Goal: Task Accomplishment & Management: Manage account settings

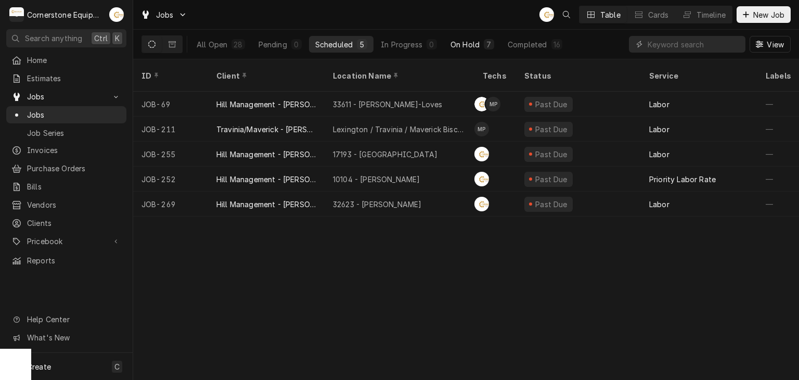
click at [445, 43] on button "On Hold 7" at bounding box center [472, 44] width 56 height 17
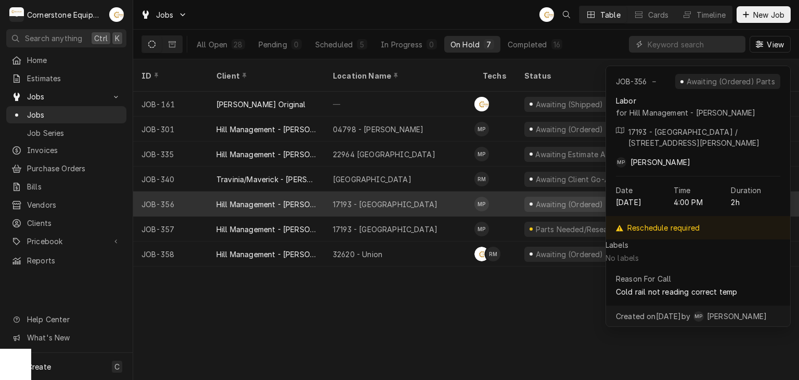
click at [373, 199] on div "17193 - Downtown Greenville" at bounding box center [385, 204] width 105 height 11
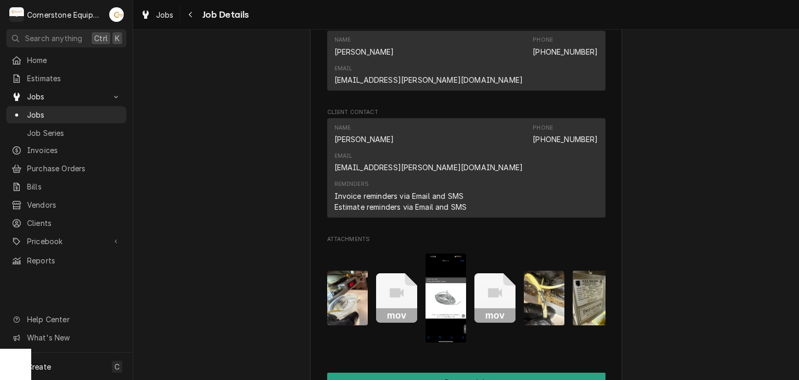
scroll to position [416, 0]
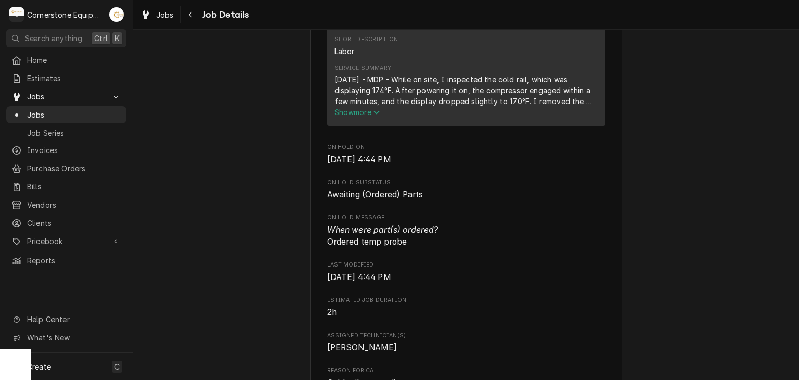
click at [369, 117] on span "Show more" at bounding box center [357, 112] width 46 height 9
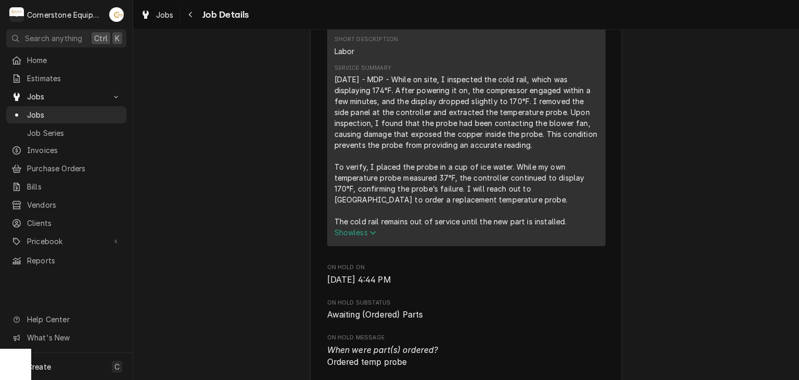
click at [339, 237] on span "Show less" at bounding box center [355, 232] width 42 height 9
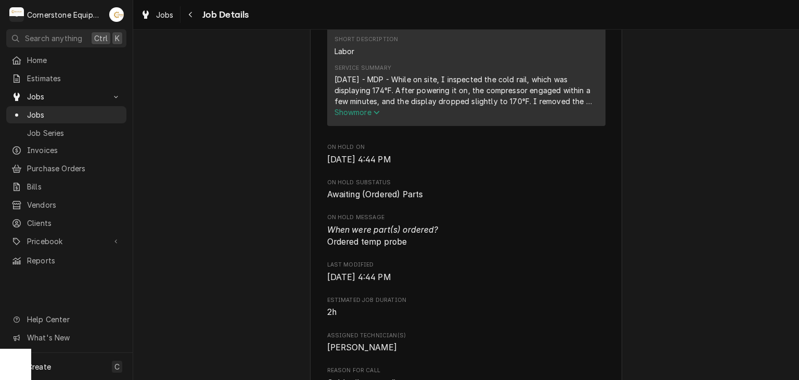
scroll to position [208, 0]
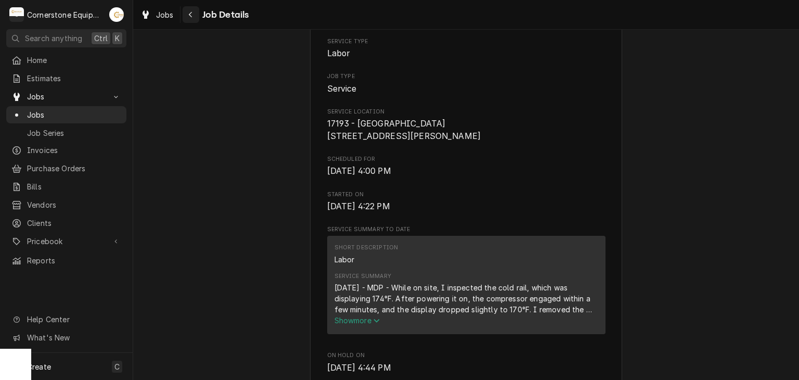
click at [188, 15] on icon "Navigate back" at bounding box center [190, 14] width 5 height 7
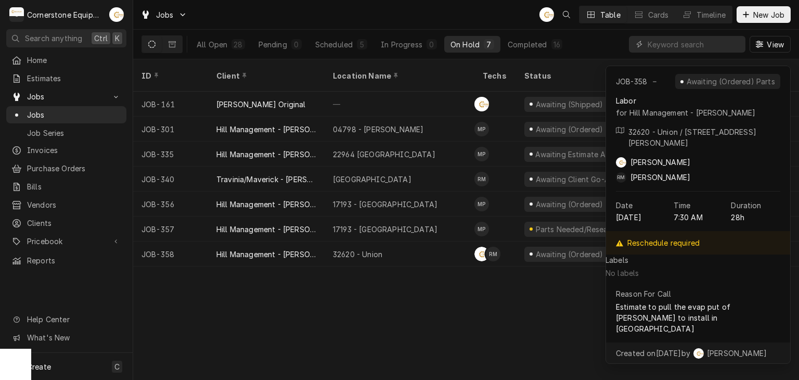
click at [309, 293] on div "ID Client Location Name Techs Status Service Labels Job Type Priority Source So…" at bounding box center [466, 219] width 666 height 320
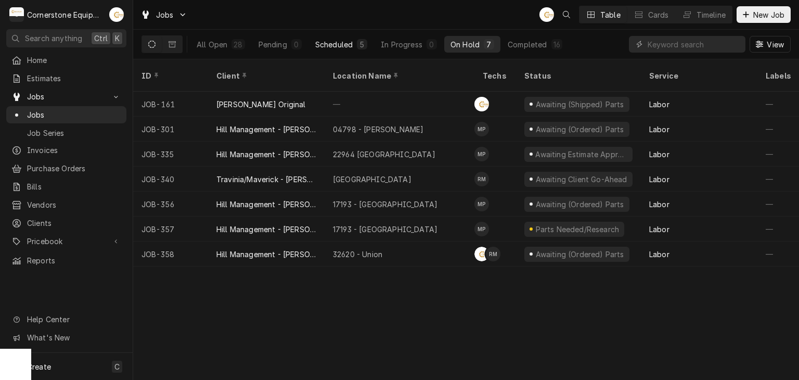
click at [324, 44] on div "Scheduled" at bounding box center [333, 44] width 37 height 11
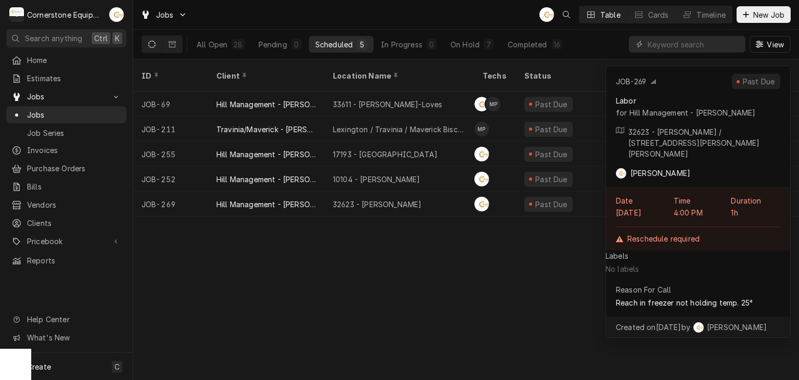
click at [396, 251] on div "ID Client Location Name Techs Status Service Labels Job Type Priority Source So…" at bounding box center [466, 219] width 666 height 320
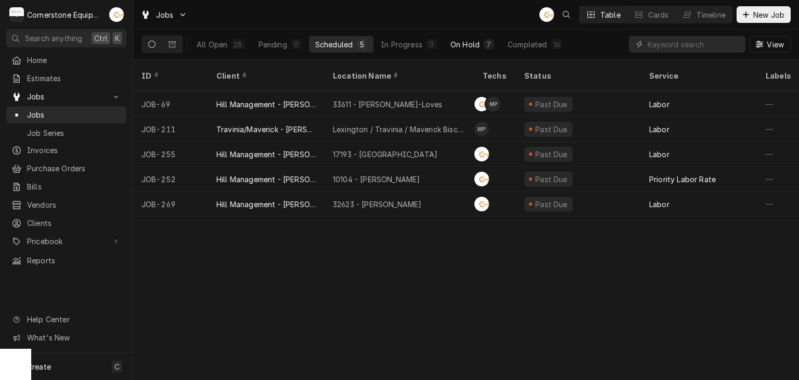
click at [455, 47] on div "On Hold" at bounding box center [464, 44] width 29 height 11
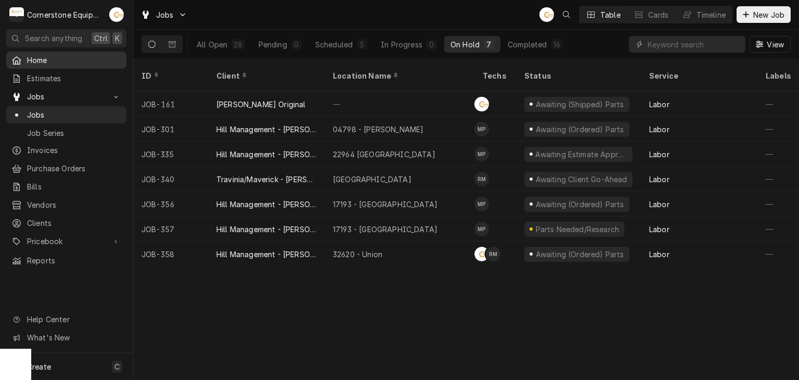
click at [75, 65] on link "Home" at bounding box center [66, 59] width 120 height 17
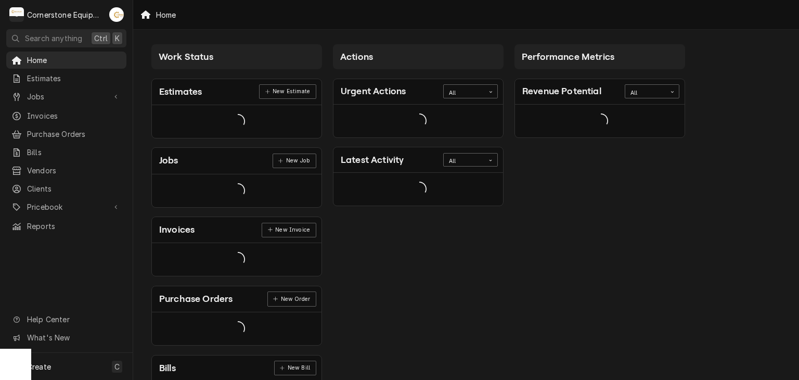
click at [66, 77] on span "Estimates" at bounding box center [74, 78] width 94 height 11
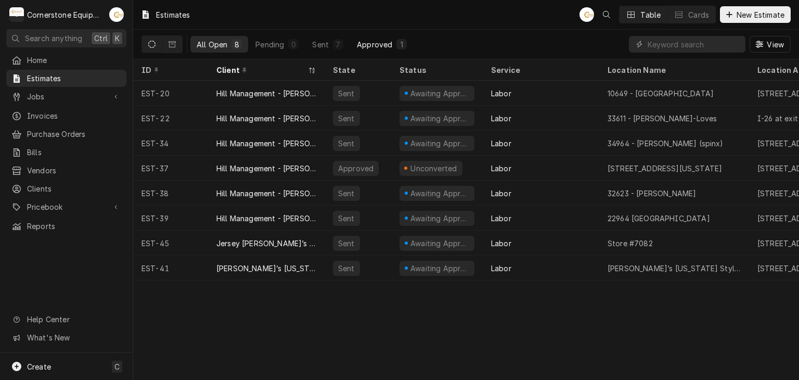
click at [374, 47] on div "Approved" at bounding box center [374, 44] width 35 height 11
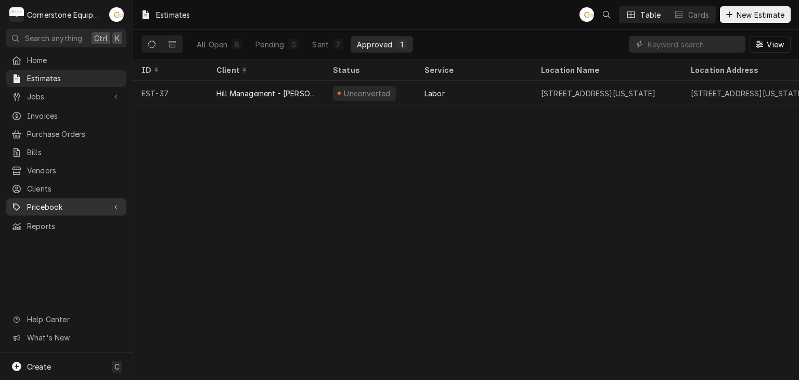
click at [54, 201] on span "Pricebook" at bounding box center [66, 206] width 79 height 11
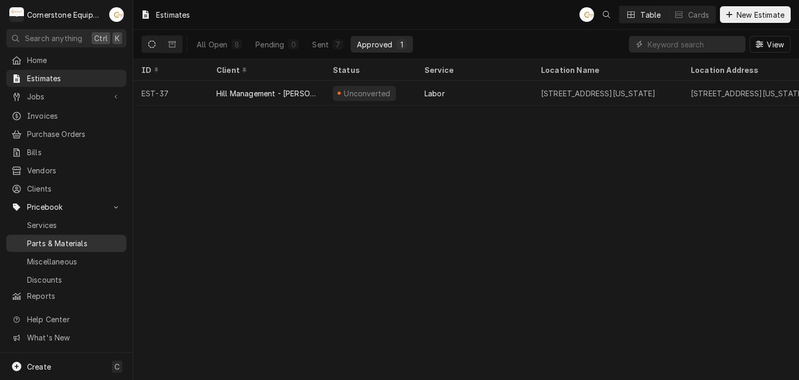
click at [59, 238] on span "Parts & Materials" at bounding box center [74, 243] width 94 height 11
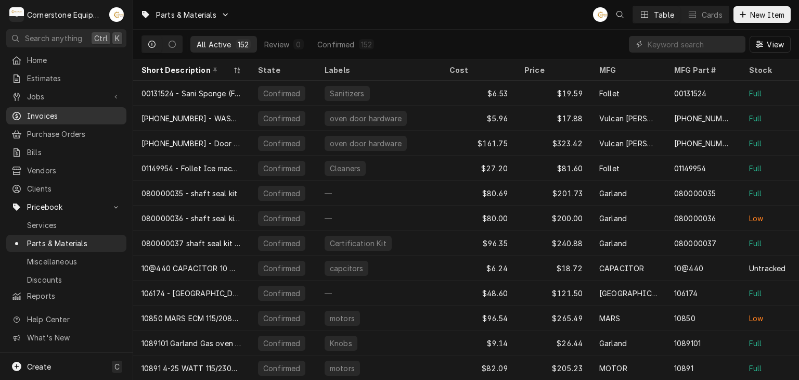
click at [38, 110] on span "Invoices" at bounding box center [74, 115] width 94 height 11
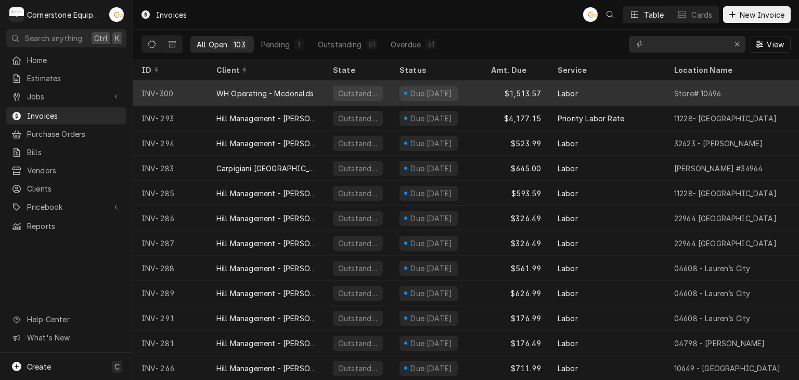
click at [292, 88] on div "WH Operating - Mcdonalds" at bounding box center [264, 93] width 97 height 11
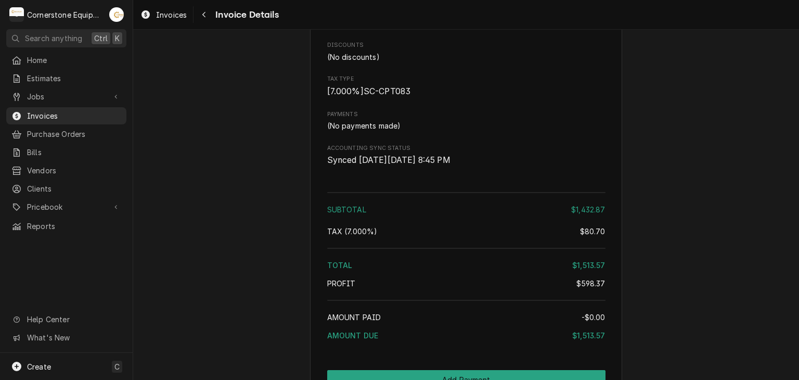
scroll to position [1843, 0]
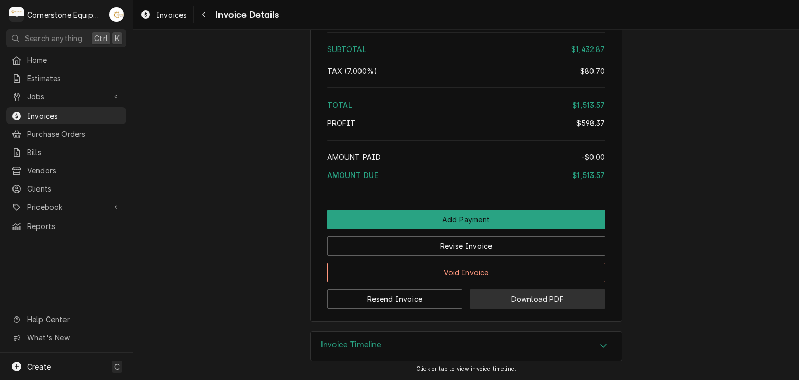
click at [540, 295] on button "Download PDF" at bounding box center [538, 298] width 136 height 19
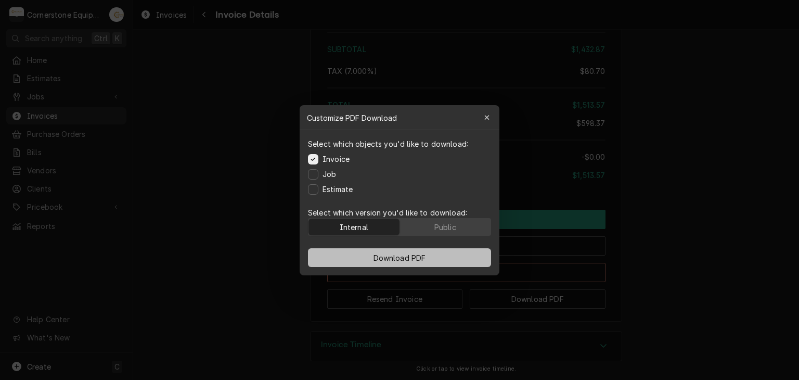
drag, startPoint x: 384, startPoint y: 263, endPoint x: 363, endPoint y: 256, distance: 22.2
click at [363, 256] on button "Download PDF" at bounding box center [399, 257] width 183 height 19
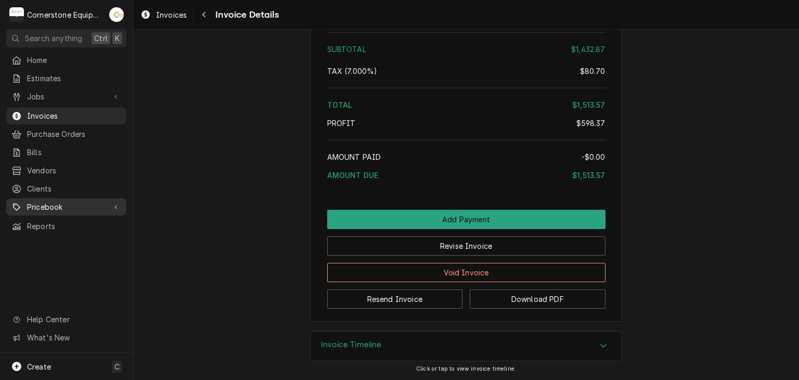
click at [81, 201] on span "Pricebook" at bounding box center [66, 206] width 79 height 11
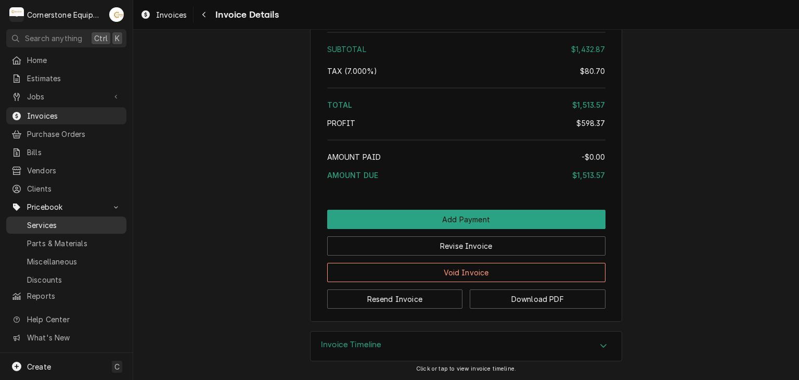
click at [75, 219] on span "Services" at bounding box center [74, 224] width 94 height 11
click at [72, 238] on span "Parts & Materials" at bounding box center [74, 243] width 94 height 11
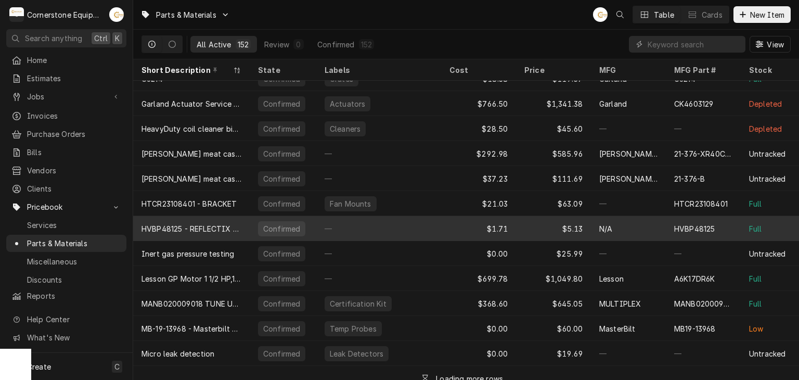
scroll to position [2478, 0]
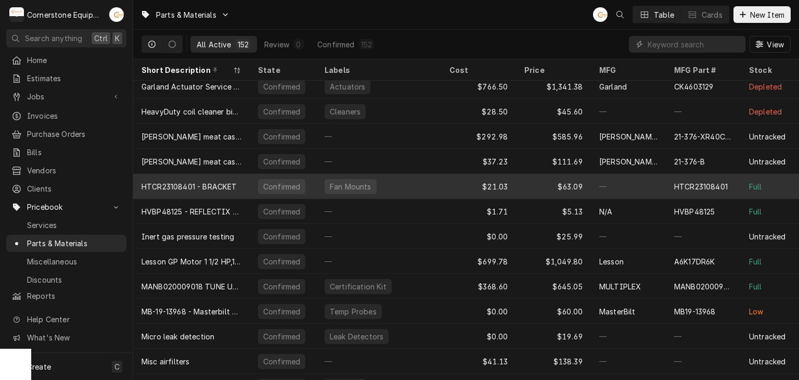
click at [225, 189] on div "HTCR23108401 - BRACKET" at bounding box center [191, 186] width 117 height 25
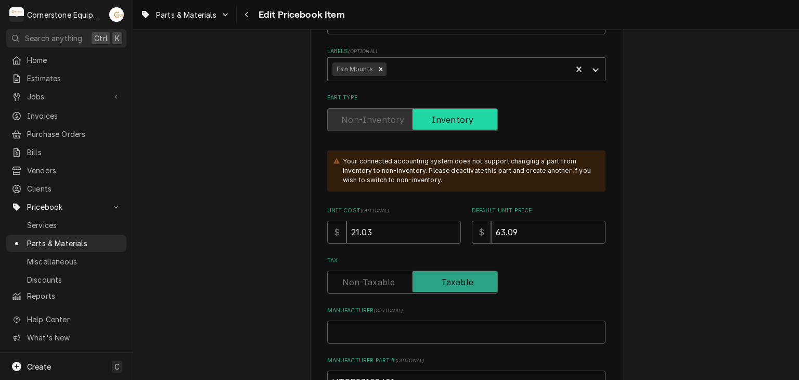
scroll to position [416, 0]
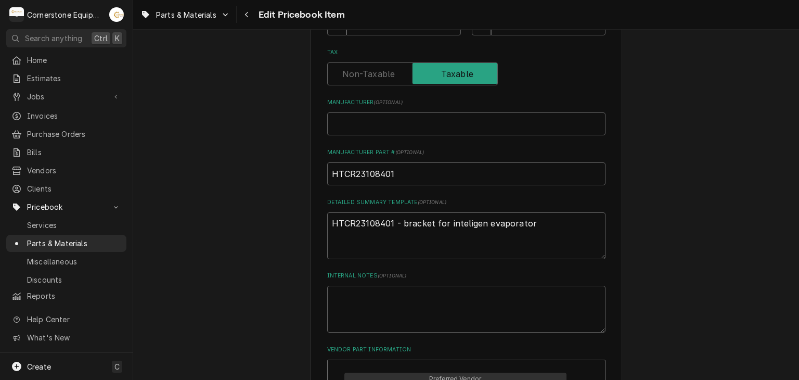
click at [369, 137] on div "Use the fields below to edit this PriceBook item. Note that changes made here w…" at bounding box center [466, 356] width 278 height 1418
click at [369, 130] on input "Manufacturer ( optional )" at bounding box center [466, 123] width 278 height 23
type textarea "x"
type input "H"
type textarea "x"
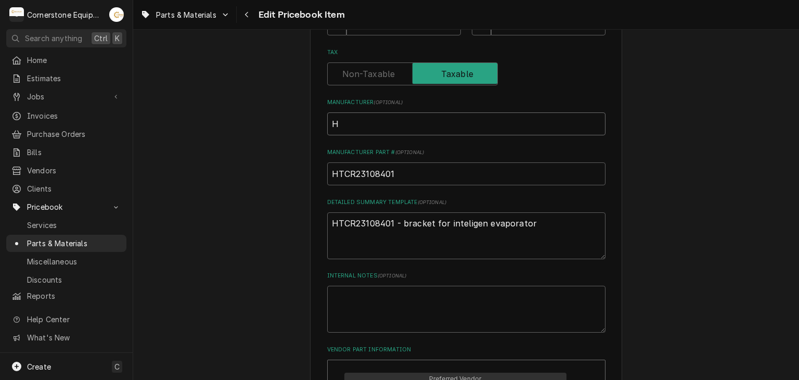
type input "He"
type textarea "x"
type input "Hea"
type textarea "x"
type input "Heat"
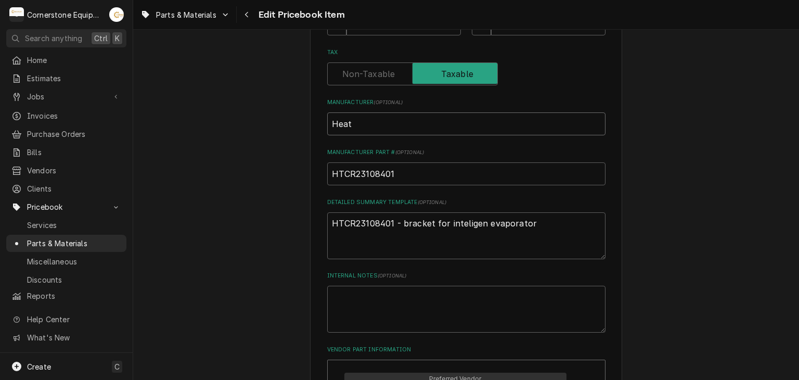
type textarea "x"
type input "Heatc"
type textarea "x"
type input "Heatcr"
type textarea "x"
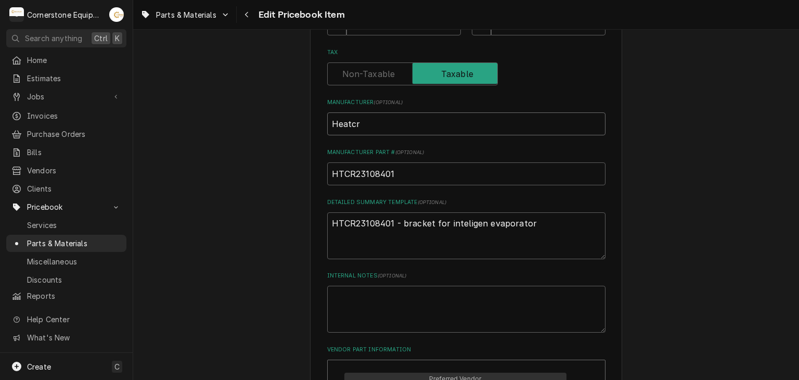
type input "Heatcra"
type textarea "x"
type input "Heatcraft"
type textarea "x"
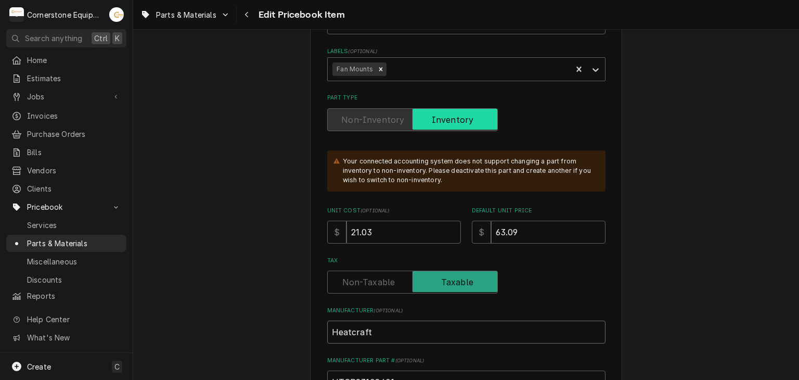
scroll to position [0, 0]
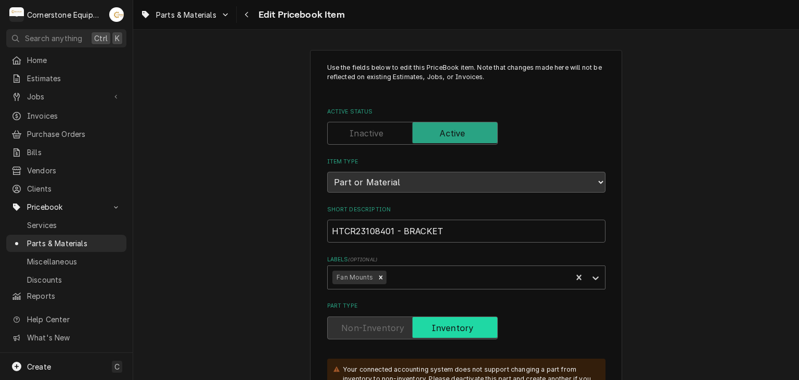
type input "Heatcraft"
drag, startPoint x: 397, startPoint y: 227, endPoint x: 302, endPoint y: 219, distance: 95.5
type textarea "x"
type input "BRACKET"
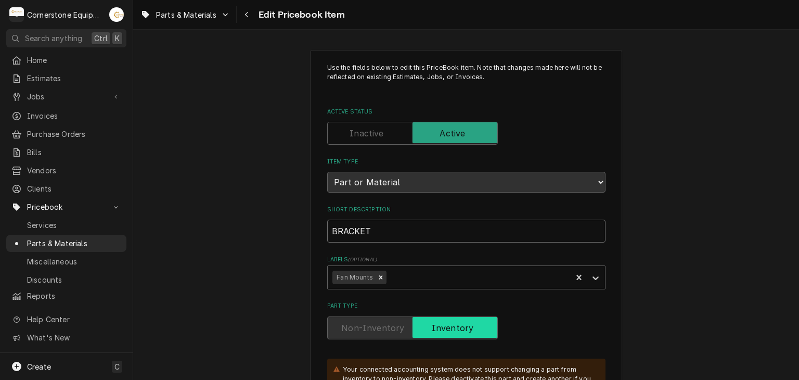
type textarea "x"
type input "IBRACKET"
type textarea "x"
type input "InBRACKET"
type textarea "x"
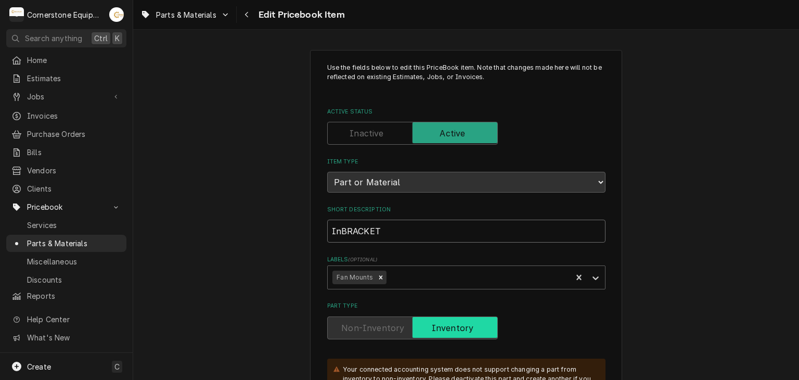
type input "IntBRACKET"
type textarea "x"
type input "InteBRACKET"
type textarea "x"
type input "IntelBRACKET"
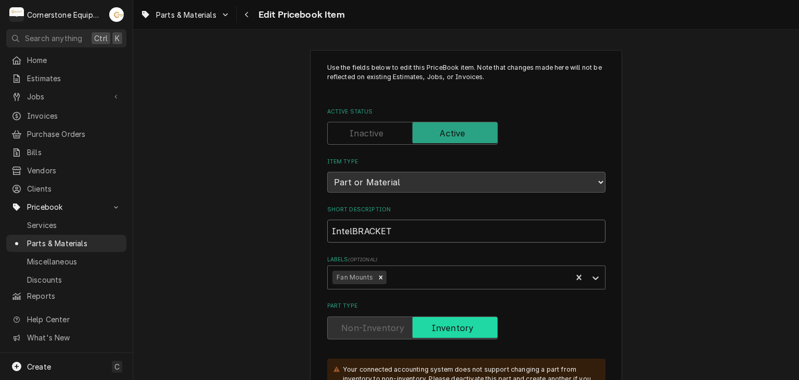
type textarea "x"
type input "InteliBRACKET"
type textarea "x"
type input "InteligBRACKET"
type textarea "x"
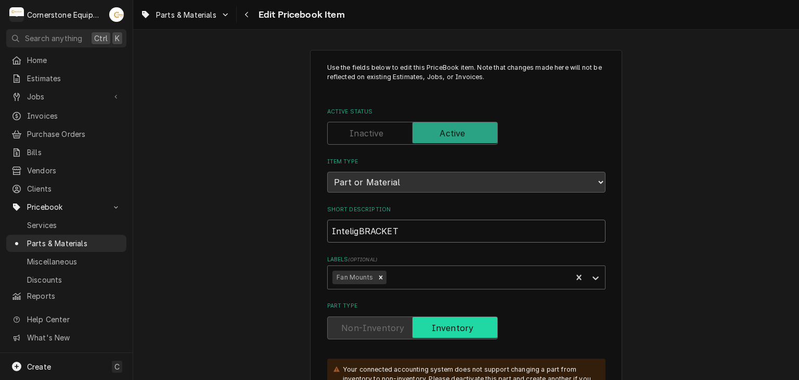
type input "InteligeBRACKET"
type textarea "x"
type input "InteligenBRACKET"
type textarea "x"
type input "Inteligen BRACKET"
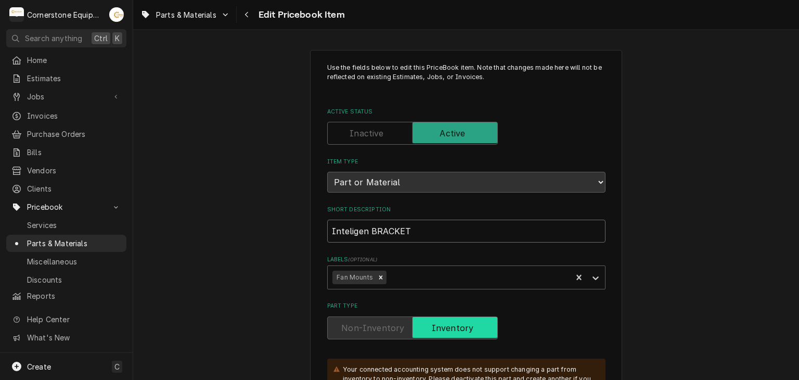
click at [410, 225] on input "Inteligen BRACKET" at bounding box center [466, 230] width 278 height 23
type textarea "x"
type input "Inteligen BRACKE"
type textarea "x"
type input "Inteligen BRACK"
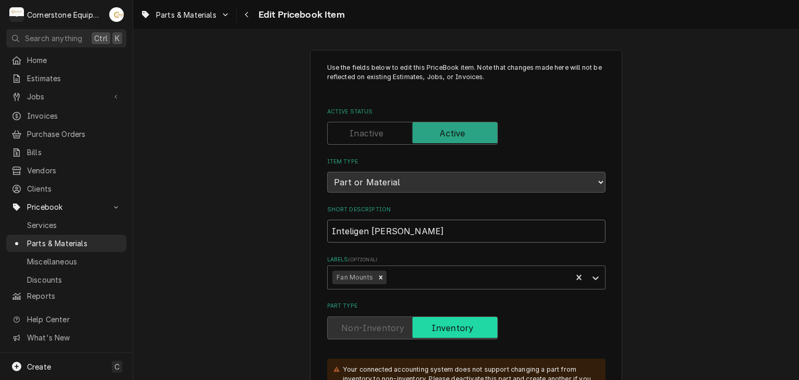
type textarea "x"
type input "Inteligen BRAC"
type textarea "x"
type input "Inteligen BRA"
type textarea "x"
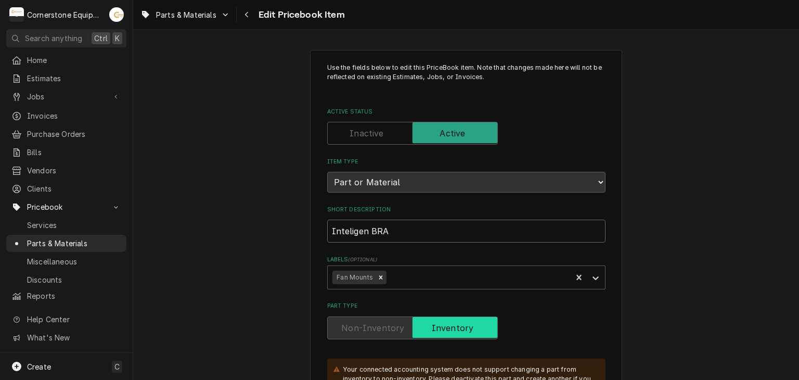
type input "Inteligen BR"
type textarea "x"
type input "Inteligen B"
type textarea "x"
type input "Inteligen Br"
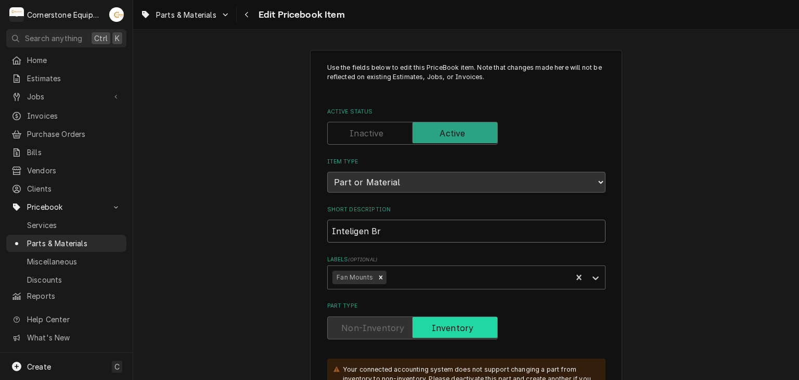
type textarea "x"
type input "Inteligen Bra"
type textarea "x"
type input "Inteligen Brac"
type textarea "x"
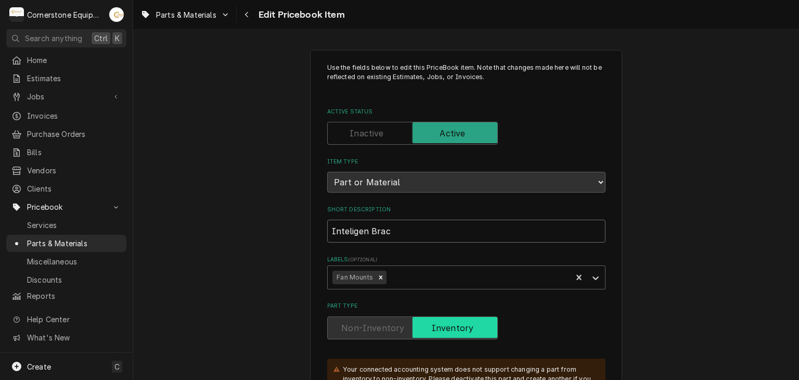
type input "Inteligen Brack"
type textarea "x"
type input "Inteligen Bracke"
type textarea "x"
type input "Inteligen Bracket"
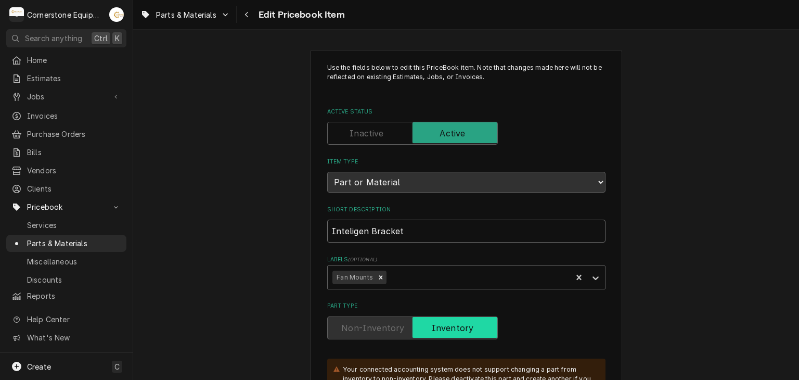
type textarea "x"
type input "Inteligen Bracket"
type textarea "x"
type input "Inteligen Bracket m"
type textarea "x"
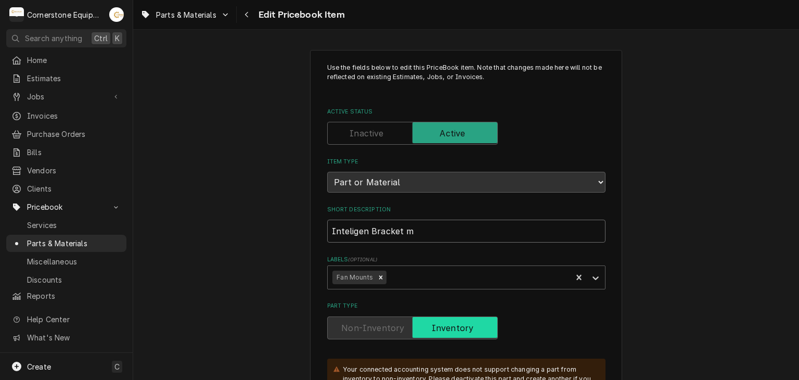
type input "Inteligen Bracket mo"
type textarea "x"
type input "Inteligen Bracket mot"
type textarea "x"
type input "Inteligen Bracket mo"
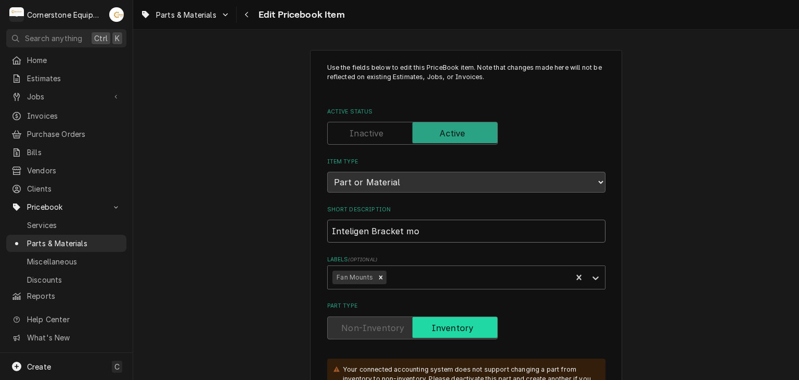
type textarea "x"
type input "Inteligen Bracket m"
type textarea "x"
type input "Inteligen Bracket"
type textarea "x"
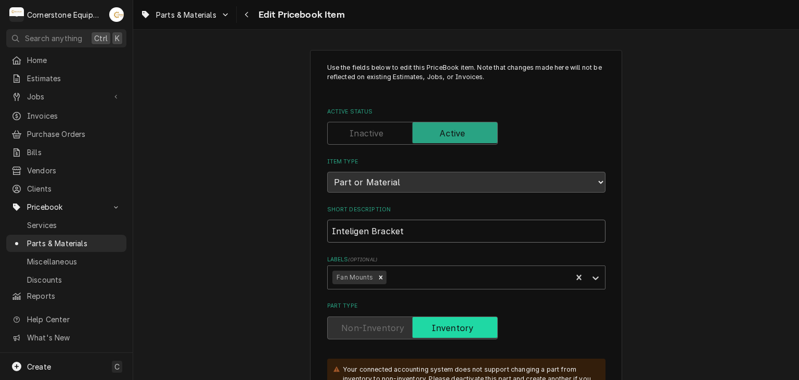
type input "Inteligen Bracket"
type textarea "x"
type input "Inteligen Bracke"
type textarea "x"
type input "Inteligen Brack"
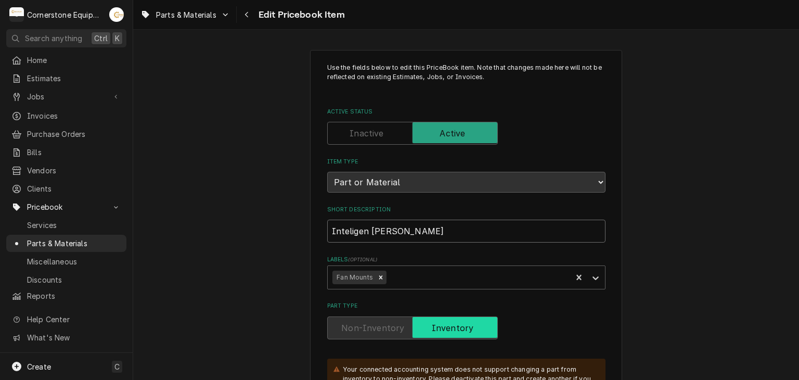
type textarea "x"
type input "Inteligen Brac"
type textarea "x"
type input "Inteligen Bra"
type textarea "x"
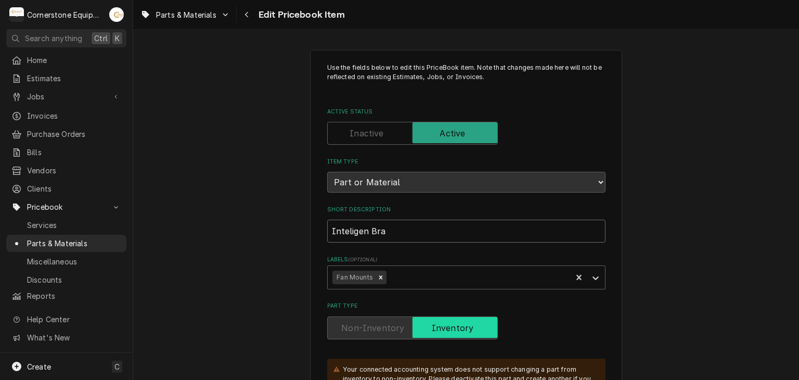
type input "Inteligen Br"
type textarea "x"
type input "Inteligen B"
type textarea "x"
type input "Inteligen"
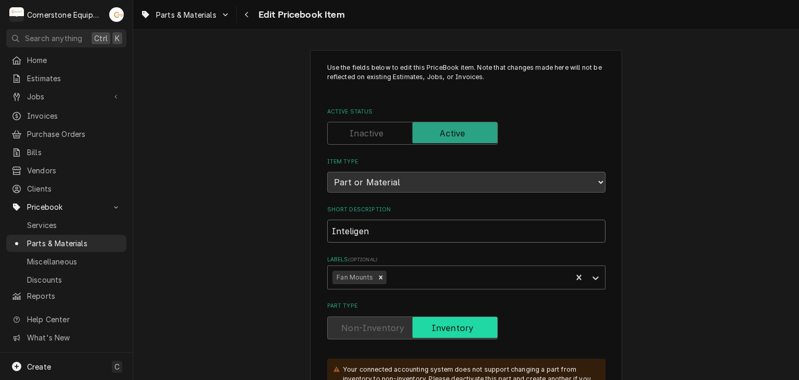
type textarea "x"
type input "Inteligen m"
type textarea "x"
type input "Inteligen mo"
type textarea "x"
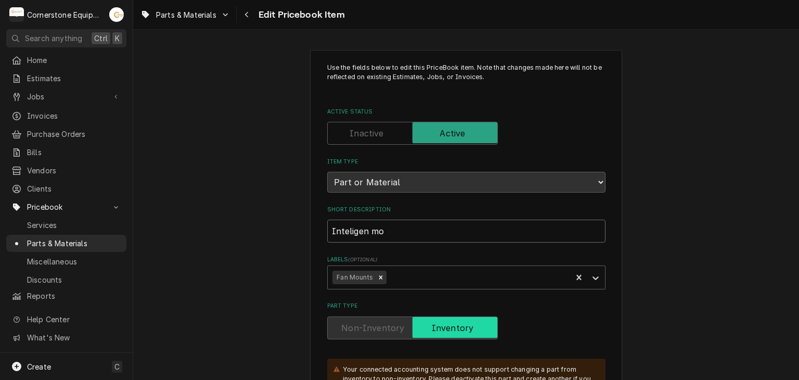
type input "Inteligen mot"
type textarea "x"
type input "Inteligen moto"
type textarea "x"
type input "Inteligen motor"
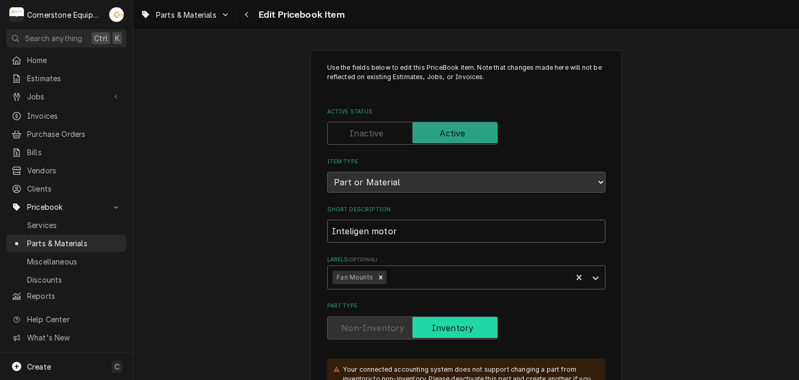
type textarea "x"
type input "Inteligen motor"
type textarea "x"
type input "Inteligen motor m"
type textarea "x"
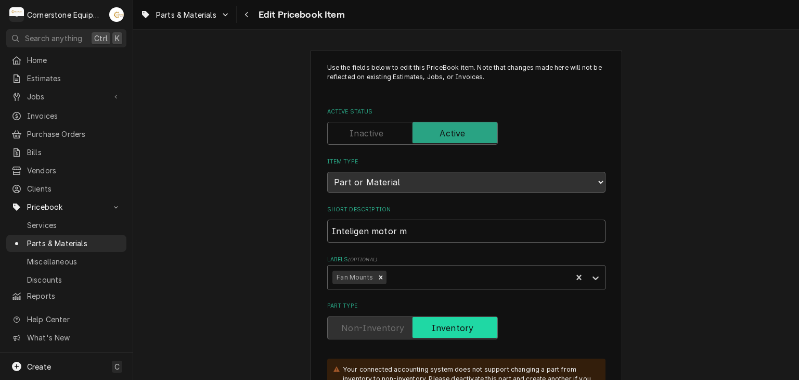
type input "Inteligen motor"
type textarea "x"
type input "Inteligen motor b"
type textarea "x"
type input "Inteligen motor br"
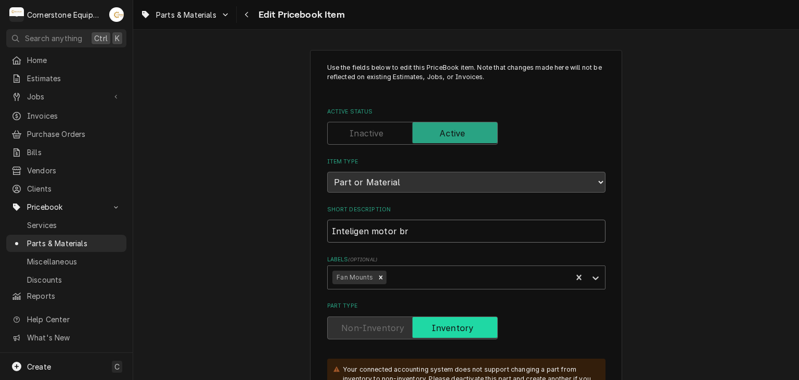
type textarea "x"
type input "Inteligen motor bra"
type textarea "x"
type input "Inteligen motor brac"
type textarea "x"
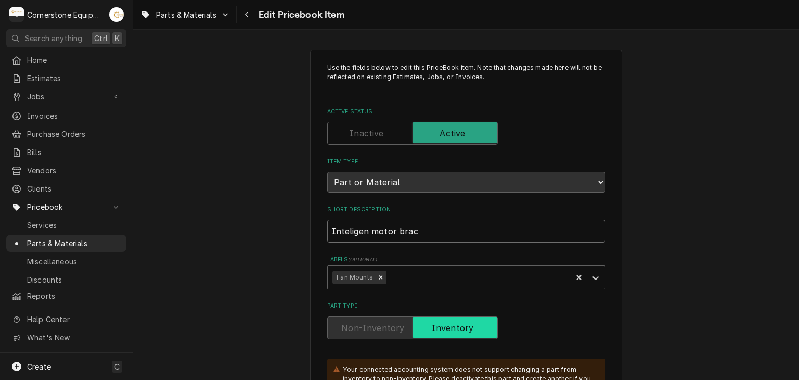
type input "Inteligen motor brack"
type textarea "x"
type input "Inteligen motor brac"
type textarea "x"
type input "Inteligen motor bra"
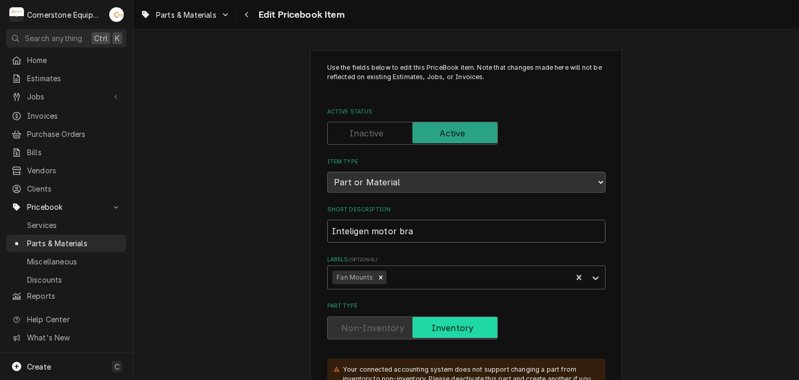
type textarea "x"
type input "Inteligen motor bral"
type textarea "x"
type input "Inteligen motor bralt"
type textarea "x"
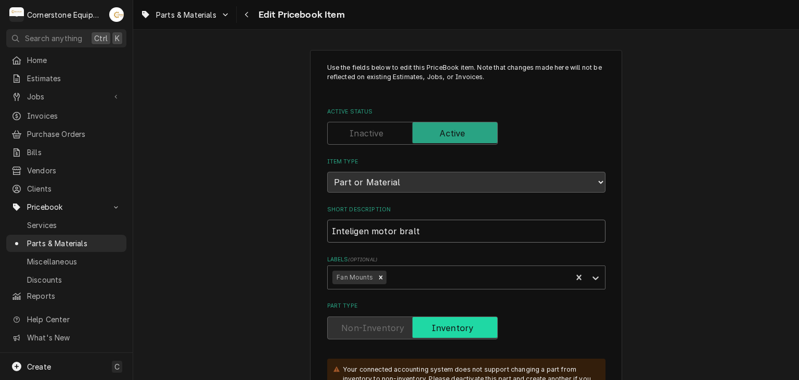
type input "Inteligen motor bral"
type textarea "x"
type input "Inteligen motor bra"
type textarea "x"
type input "Inteligen motor brak"
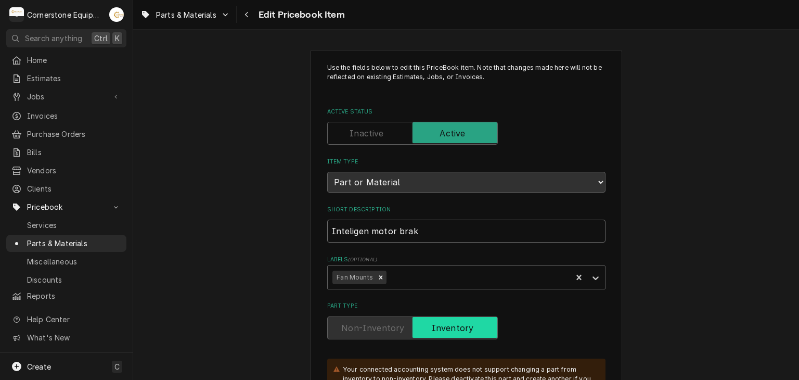
type textarea "x"
type input "Inteligen motor brake"
type textarea "x"
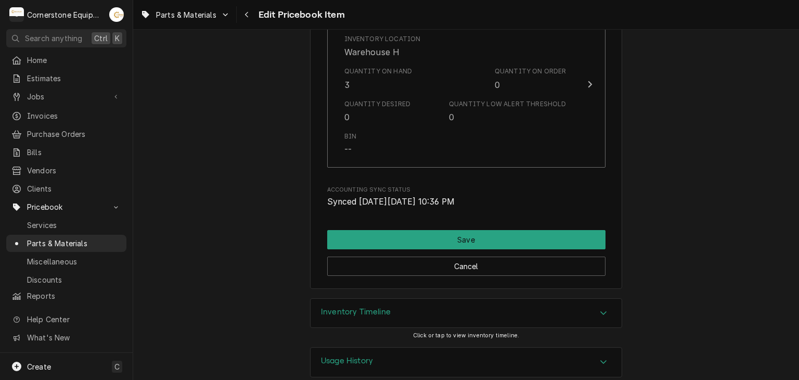
scroll to position [1286, 0]
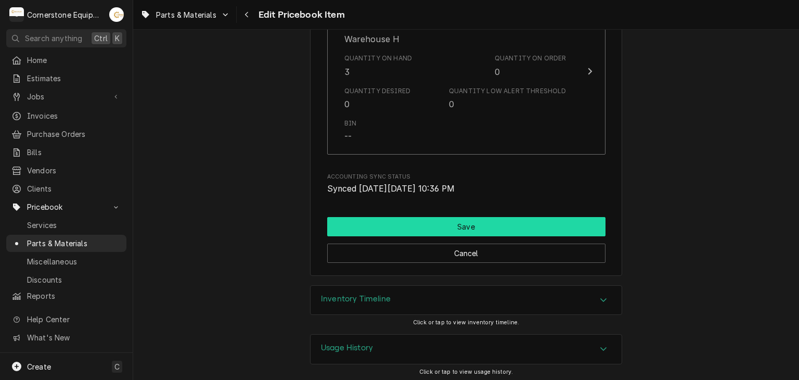
type input "Inteligen motor braket"
click at [429, 227] on button "Save" at bounding box center [466, 226] width 278 height 19
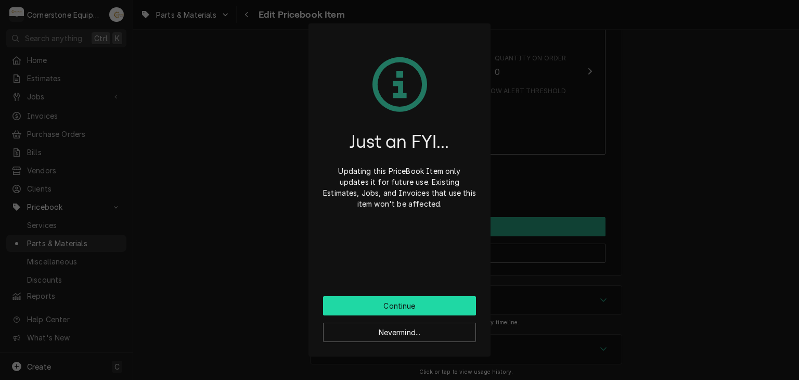
click at [403, 308] on button "Continue" at bounding box center [399, 305] width 153 height 19
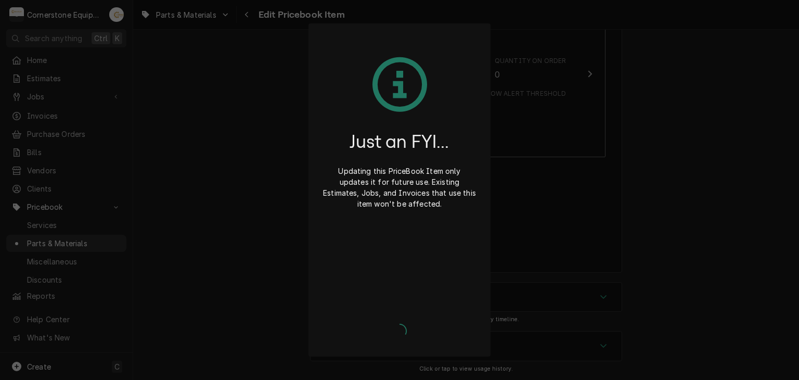
scroll to position [1281, 0]
type textarea "x"
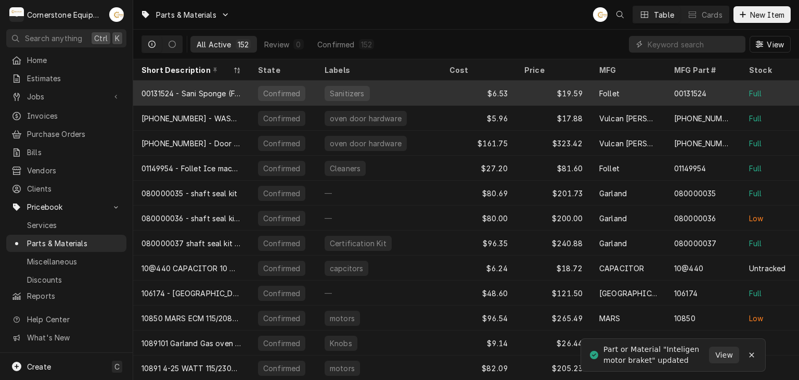
click at [226, 95] on div "00131524 - Sani Sponge (Follet)" at bounding box center [191, 93] width 100 height 11
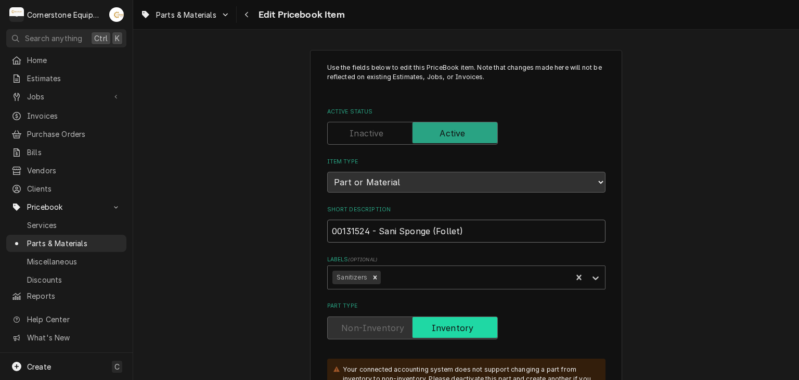
drag, startPoint x: 374, startPoint y: 229, endPoint x: 300, endPoint y: 232, distance: 74.9
type textarea "x"
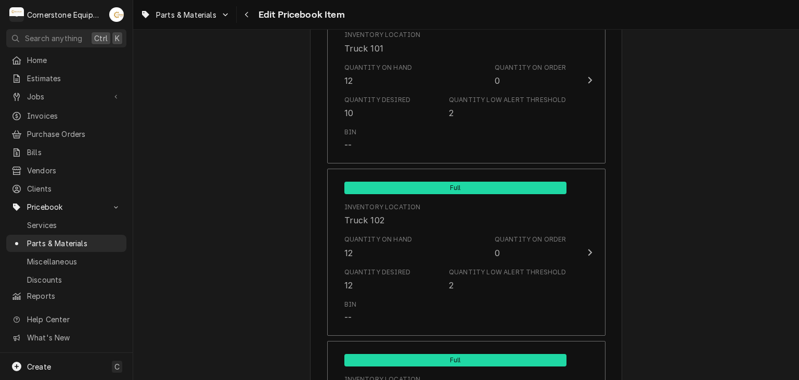
scroll to position [1179, 0]
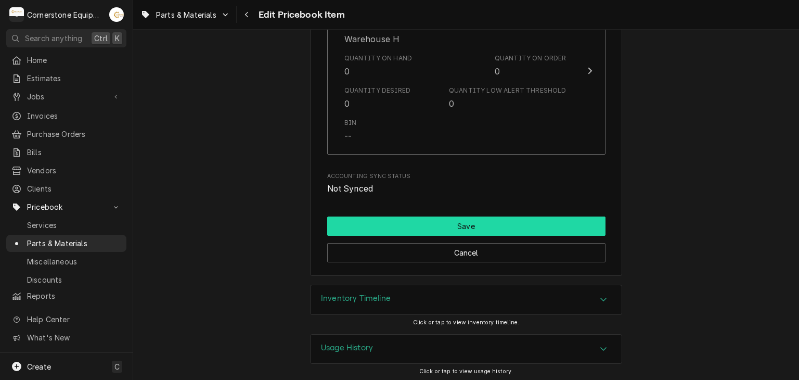
type input "Sani Sponge (Follet)"
click at [434, 223] on button "Save" at bounding box center [466, 225] width 278 height 19
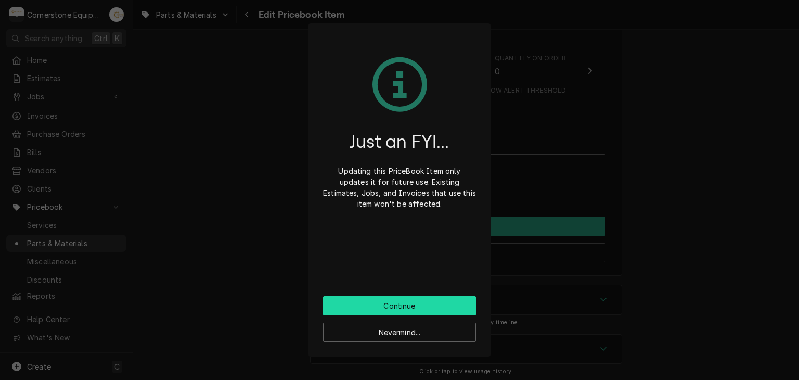
click at [385, 303] on button "Continue" at bounding box center [399, 305] width 153 height 19
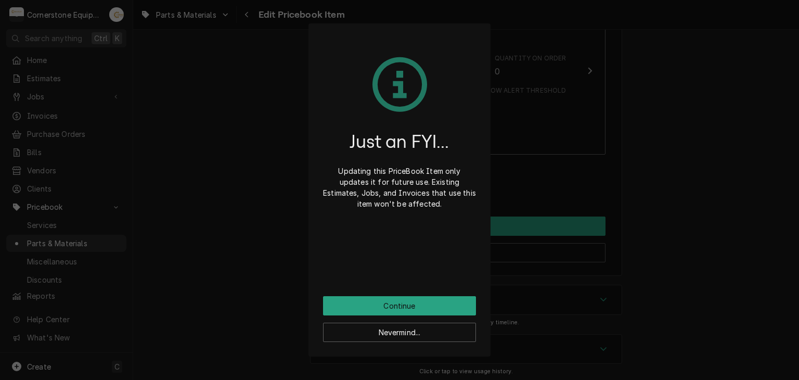
scroll to position [1174, 0]
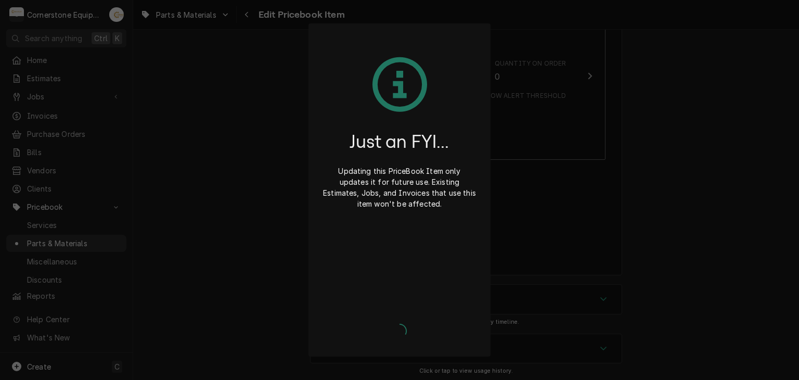
type textarea "x"
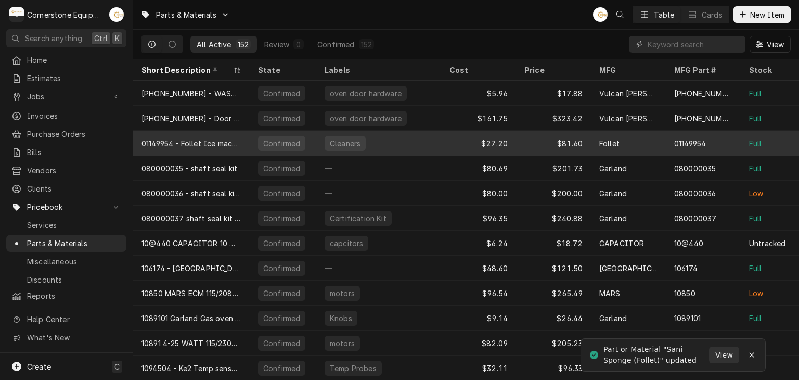
click at [200, 146] on div "01149954 - Follet Ice machine cleaner" at bounding box center [191, 143] width 100 height 11
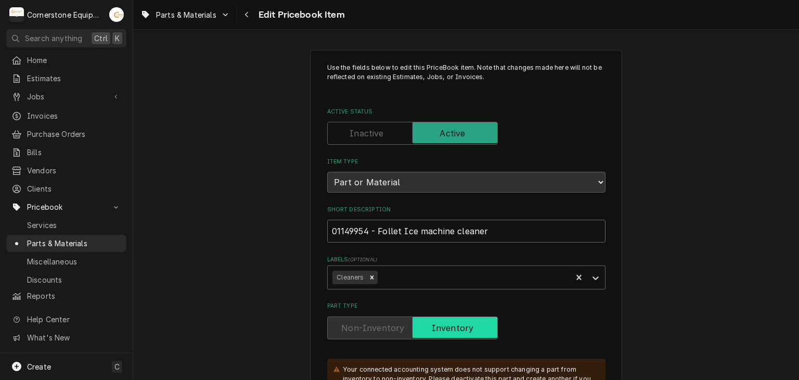
drag, startPoint x: 375, startPoint y: 229, endPoint x: 320, endPoint y: 229, distance: 54.6
type textarea "x"
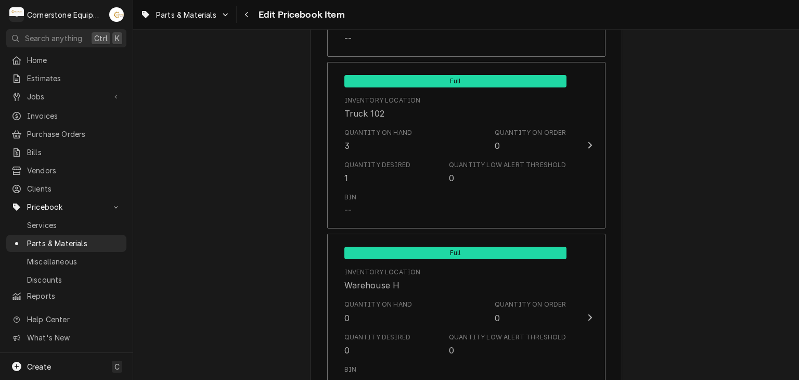
scroll to position [1286, 0]
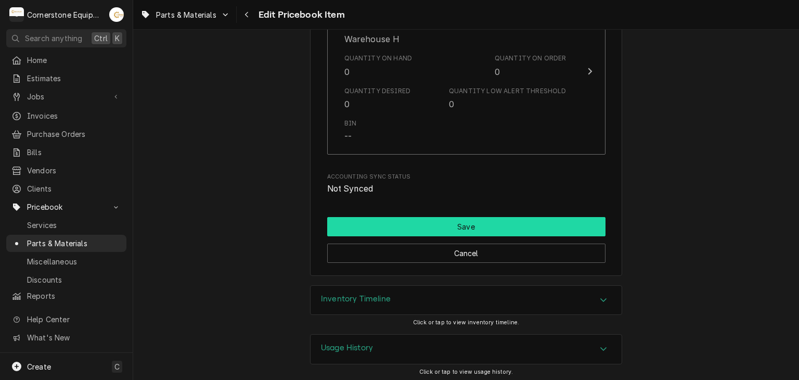
type input "Follet Ice machine cleaner"
click at [366, 228] on button "Save" at bounding box center [466, 226] width 278 height 19
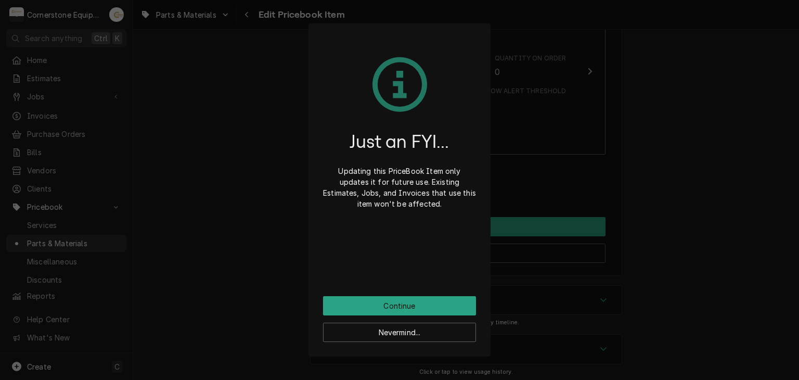
click at [378, 294] on div "Just an FYI... Updating this PriceBook Item only updates it for future use. Exi…" at bounding box center [399, 167] width 153 height 258
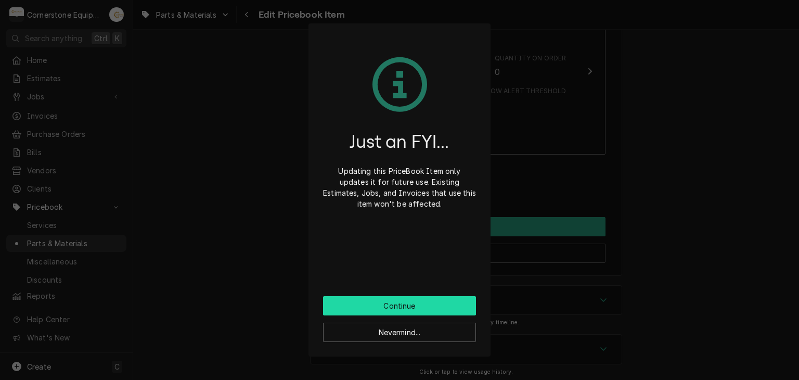
click at [380, 297] on button "Continue" at bounding box center [399, 305] width 153 height 19
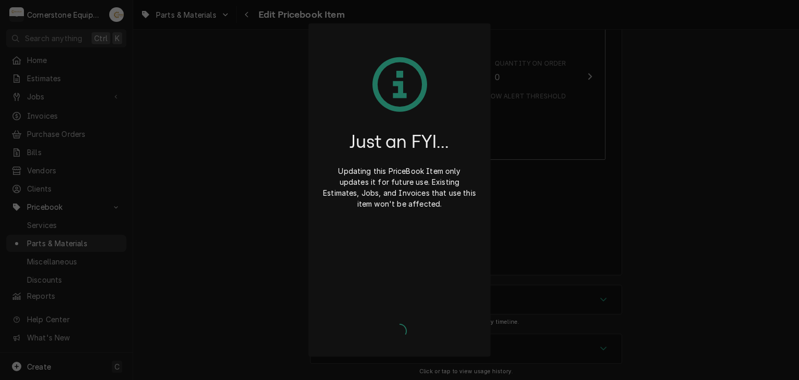
type textarea "x"
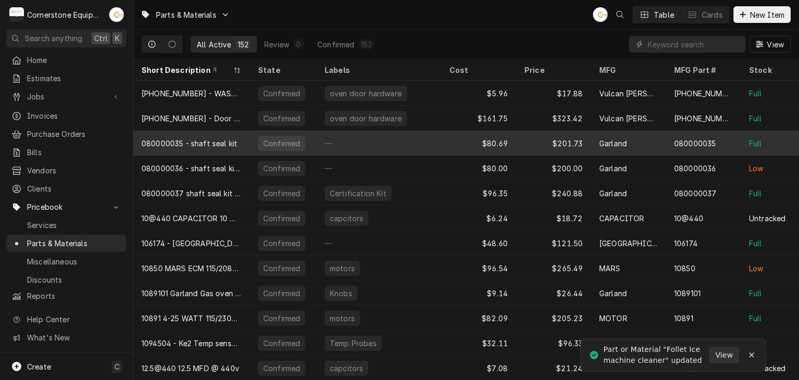
click at [195, 143] on div "080000035 - shaft seal kit" at bounding box center [189, 143] width 96 height 11
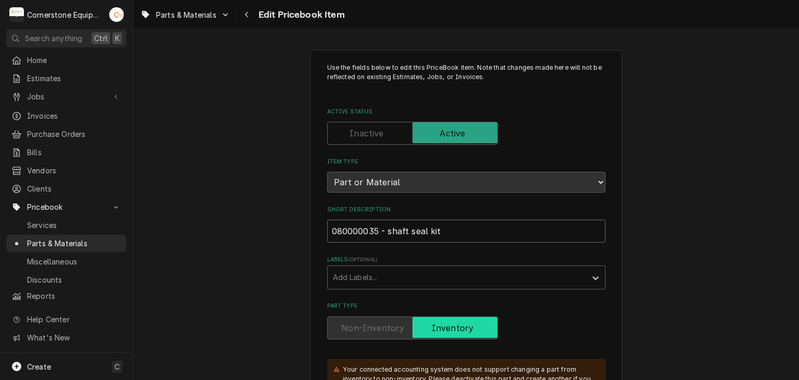
drag, startPoint x: 383, startPoint y: 229, endPoint x: 302, endPoint y: 219, distance: 82.3
type textarea "x"
type input "shaft seal kit"
type textarea "x"
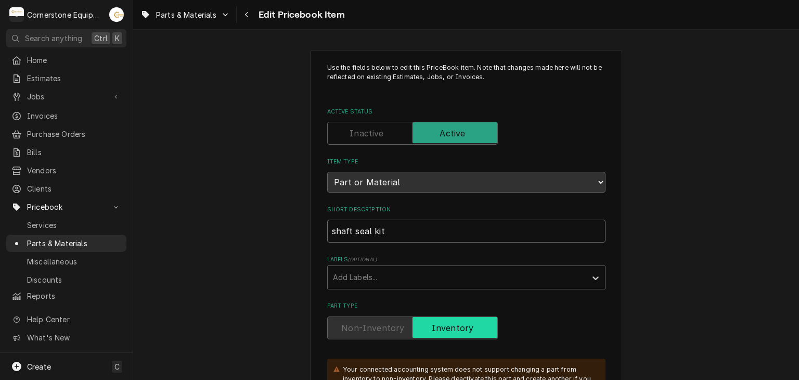
type input "haft seal kit"
type textarea "x"
type input "Shaft seal kit"
click at [397, 227] on input "Shaft seal kit" at bounding box center [466, 230] width 278 height 23
type textarea "x"
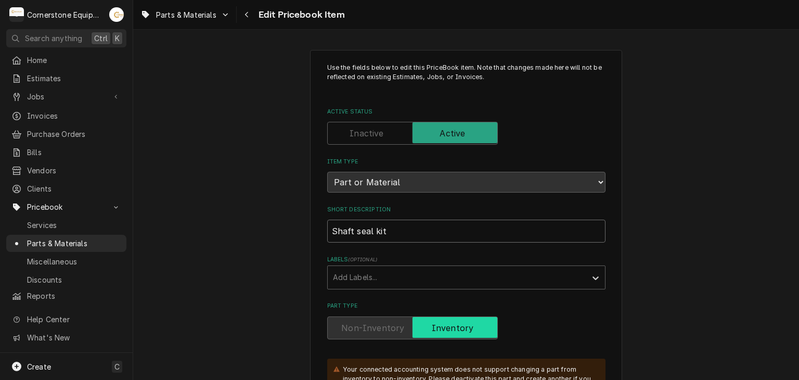
type input "Shaft seal kit"
type textarea "x"
type input "Shaft seal kit 9"
type textarea "x"
type input "Shaft seal kit 95"
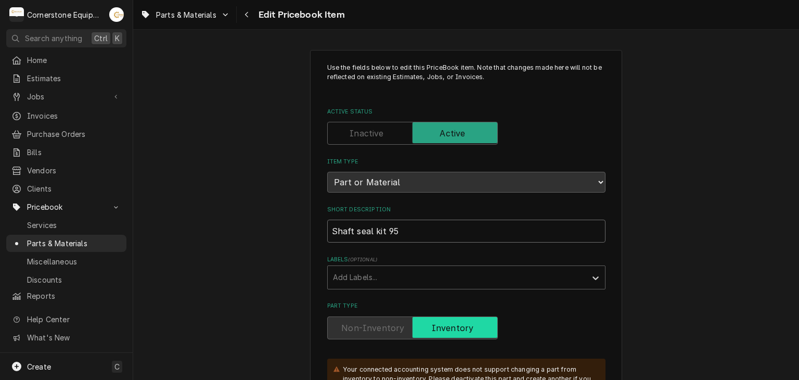
type textarea "x"
type input "Shaft seal kit 950"
type textarea "x"
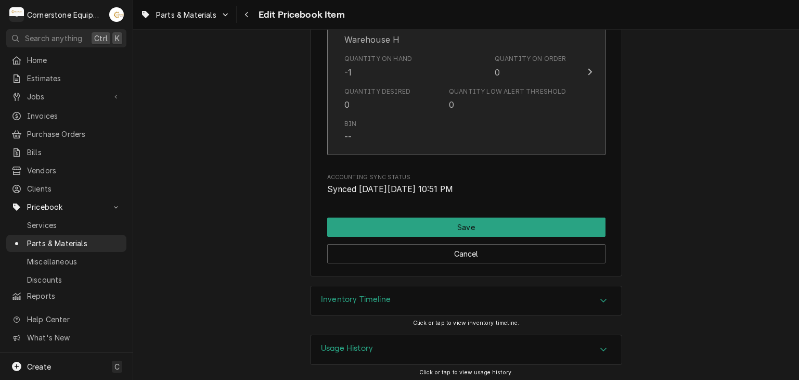
scroll to position [1286, 0]
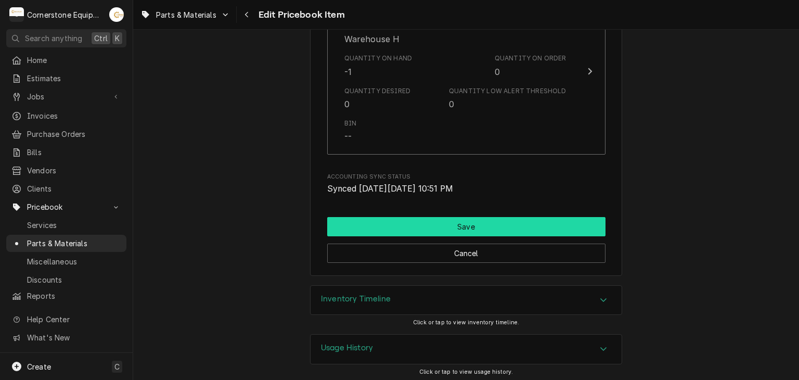
type input "Shaft seal kit 9501"
click at [448, 227] on button "Save" at bounding box center [466, 226] width 278 height 19
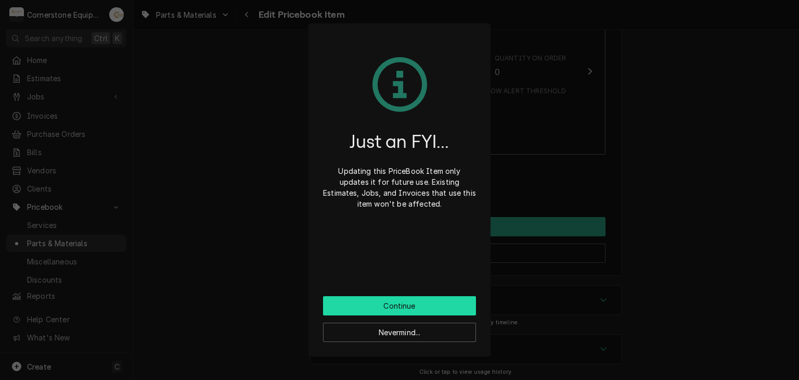
click at [381, 300] on button "Continue" at bounding box center [399, 305] width 153 height 19
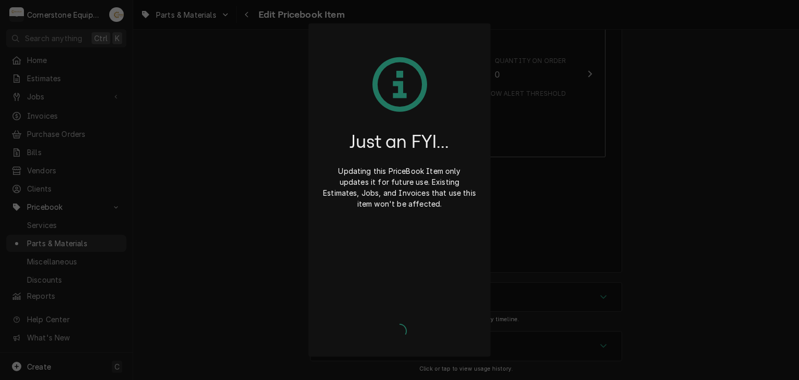
scroll to position [1281, 0]
type textarea "x"
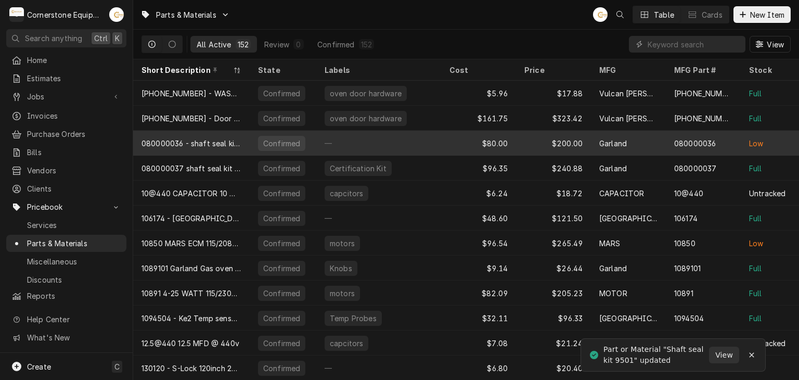
click at [183, 148] on div "080000036 - shaft seal kit 9501" at bounding box center [191, 143] width 117 height 25
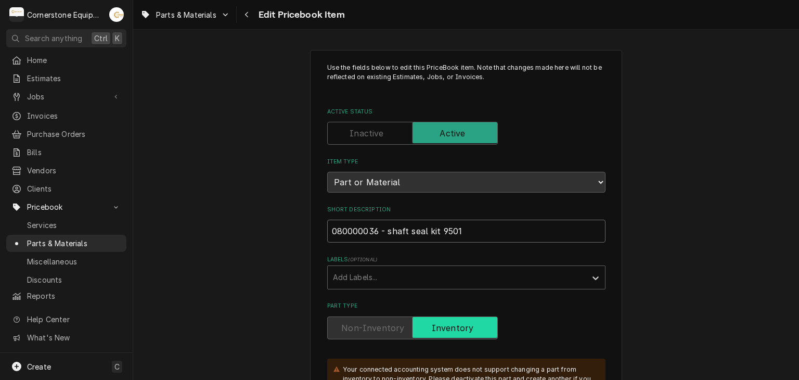
drag, startPoint x: 387, startPoint y: 229, endPoint x: 352, endPoint y: 227, distance: 35.5
click at [352, 227] on input "080000036 - shaft seal kit 9501" at bounding box center [466, 230] width 278 height 23
click at [381, 229] on input "080000036 - shaft seal kit 9501" at bounding box center [466, 230] width 278 height 23
drag, startPoint x: 383, startPoint y: 230, endPoint x: 313, endPoint y: 219, distance: 71.1
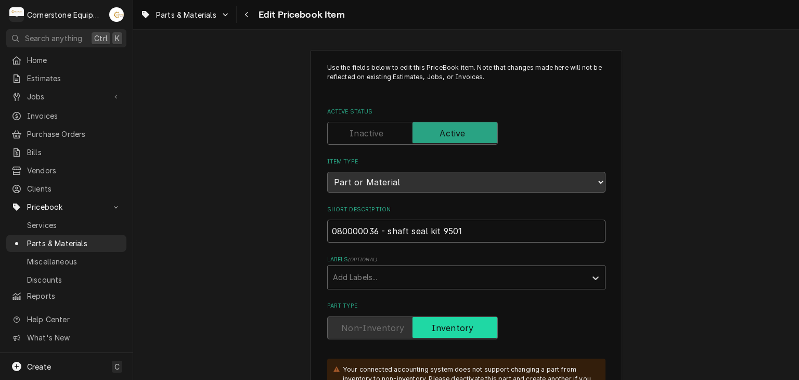
type textarea "x"
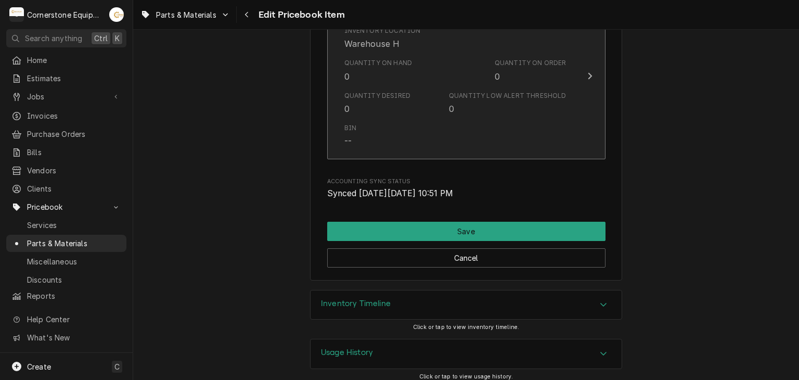
scroll to position [1286, 0]
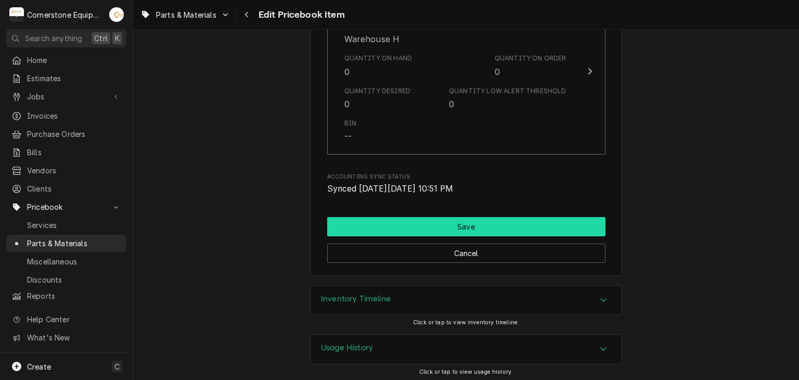
type input "shaft seal kit 9501"
click at [396, 224] on button "Save" at bounding box center [466, 226] width 278 height 19
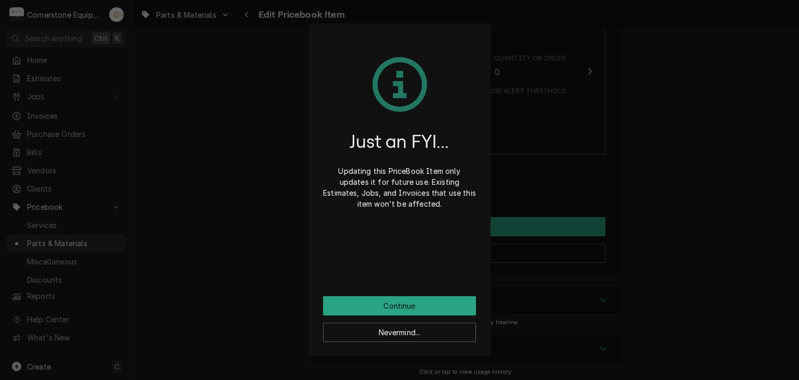
click at [381, 294] on div "Just an FYI... Updating this PriceBook Item only updates it for future use. Exi…" at bounding box center [399, 167] width 153 height 258
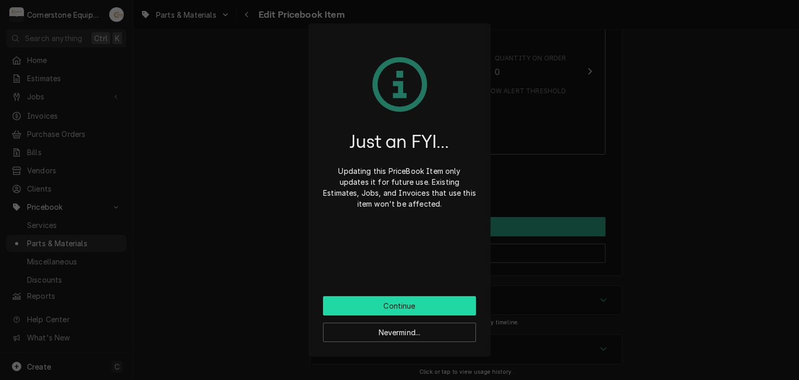
click at [382, 298] on button "Continue" at bounding box center [399, 305] width 153 height 19
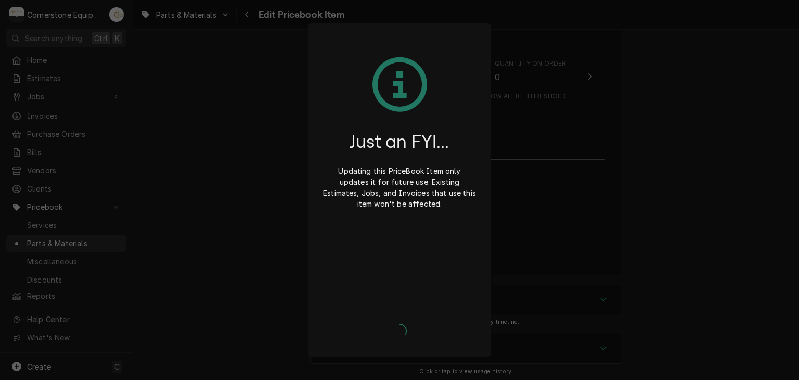
type textarea "x"
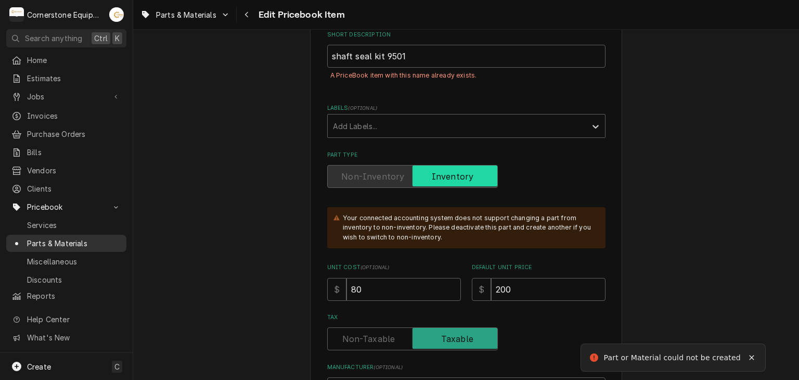
click at [112, 238] on span "Parts & Materials" at bounding box center [74, 243] width 94 height 11
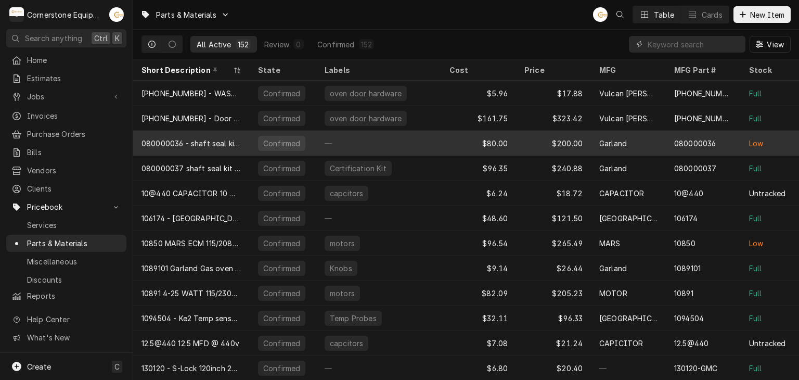
click at [219, 138] on div "080000036 - shaft seal kit 9501" at bounding box center [191, 143] width 100 height 11
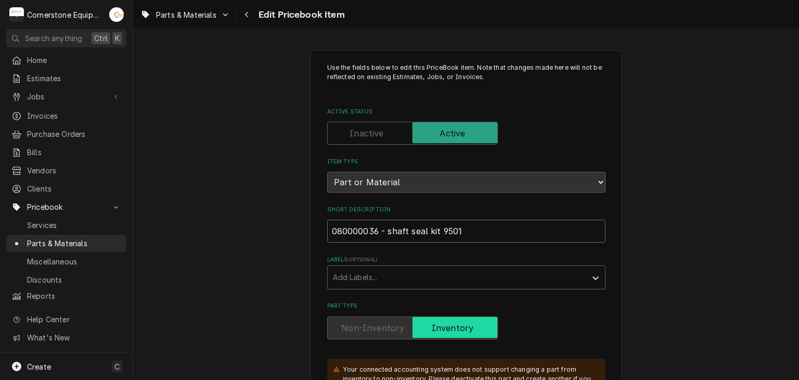
drag, startPoint x: 386, startPoint y: 230, endPoint x: 351, endPoint y: 221, distance: 36.1
click at [351, 221] on input "080000036 - shaft seal kit 9501" at bounding box center [466, 230] width 278 height 23
click at [391, 228] on input "080000036 - shaft seal kit 9501" at bounding box center [466, 230] width 278 height 23
drag, startPoint x: 384, startPoint y: 230, endPoint x: 321, endPoint y: 224, distance: 63.8
click at [330, 227] on input "080000036 - shaft seal kit 9501" at bounding box center [466, 230] width 278 height 23
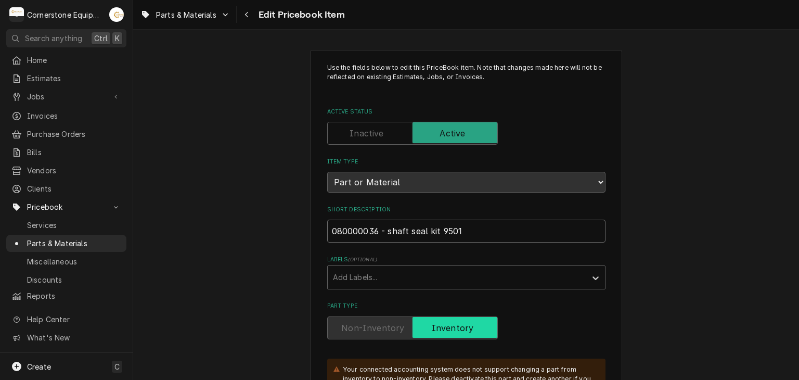
type textarea "x"
type input "0shaft seal kit 9501"
type textarea "x"
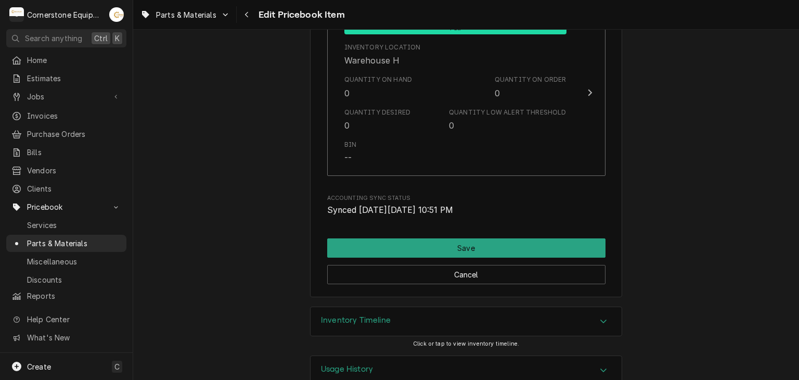
scroll to position [1286, 0]
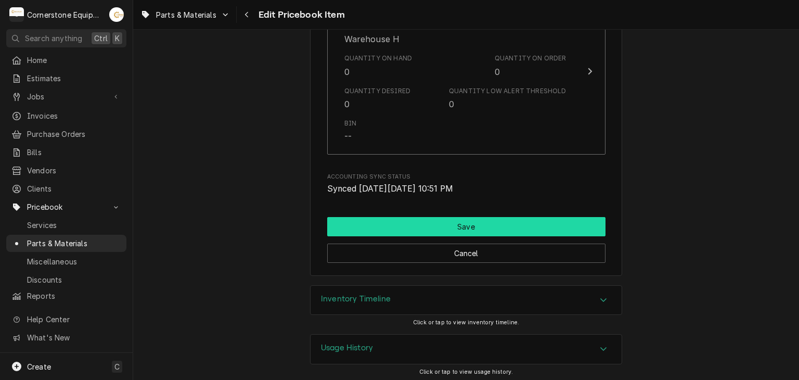
type input "shaft seal kit 9501"
click at [381, 227] on button "Save" at bounding box center [466, 226] width 278 height 19
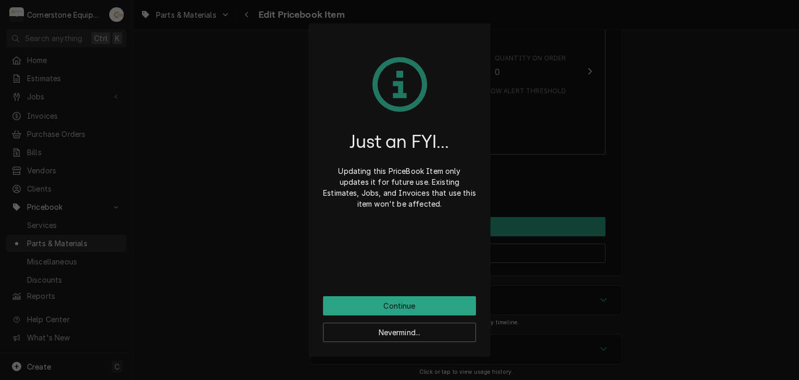
click at [386, 295] on div "Just an FYI... Updating this PriceBook Item only updates it for future use. Exi…" at bounding box center [399, 167] width 153 height 258
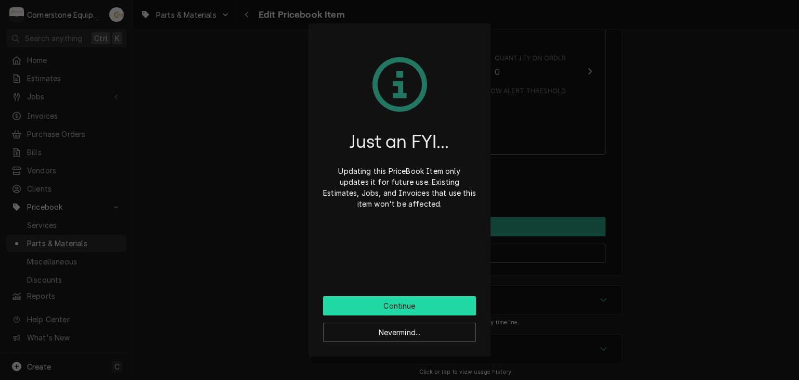
click at [386, 296] on button "Continue" at bounding box center [399, 305] width 153 height 19
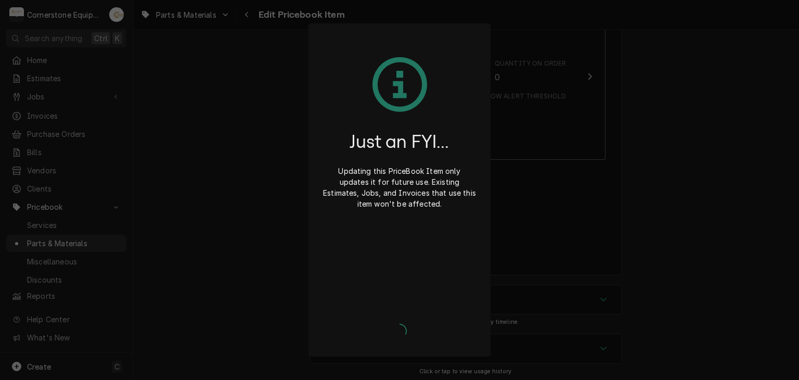
type textarea "x"
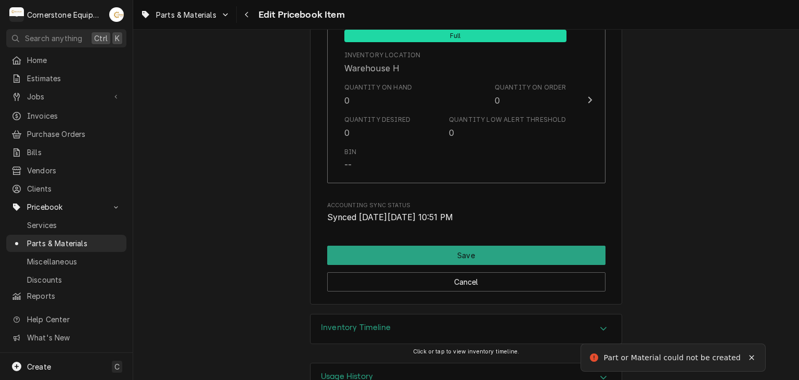
scroll to position [175, 0]
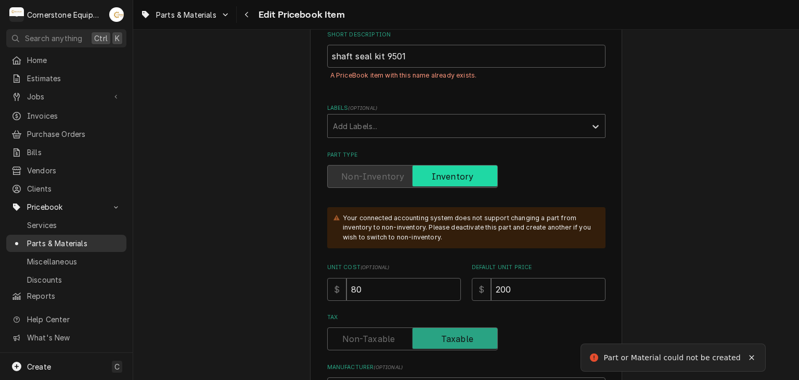
click at [74, 235] on link "Parts & Materials" at bounding box center [66, 243] width 120 height 17
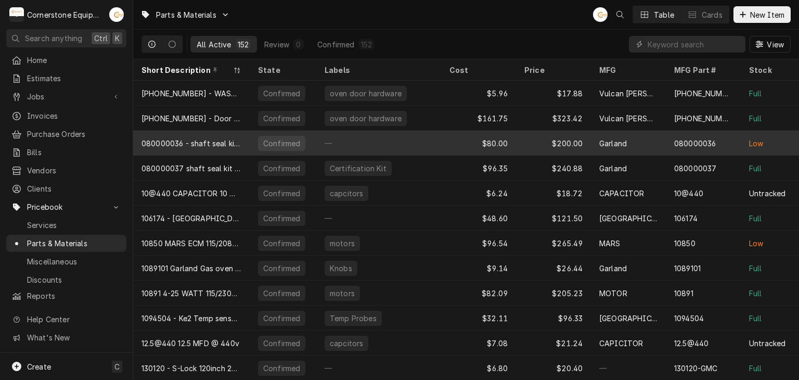
click at [208, 142] on div "080000036 - shaft seal kit 9501" at bounding box center [191, 143] width 100 height 11
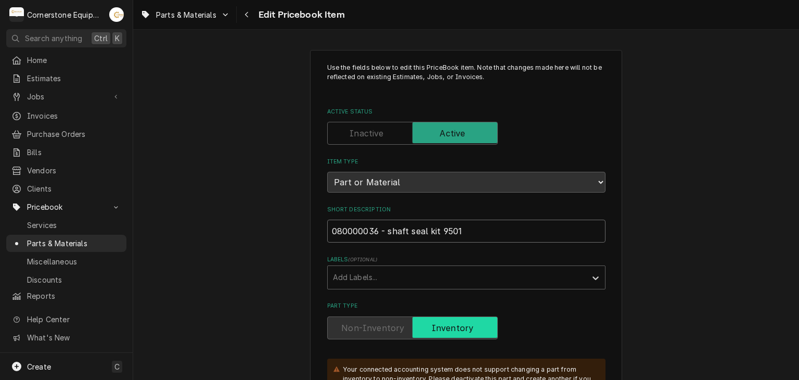
drag, startPoint x: 382, startPoint y: 231, endPoint x: 313, endPoint y: 220, distance: 70.0
type textarea "x"
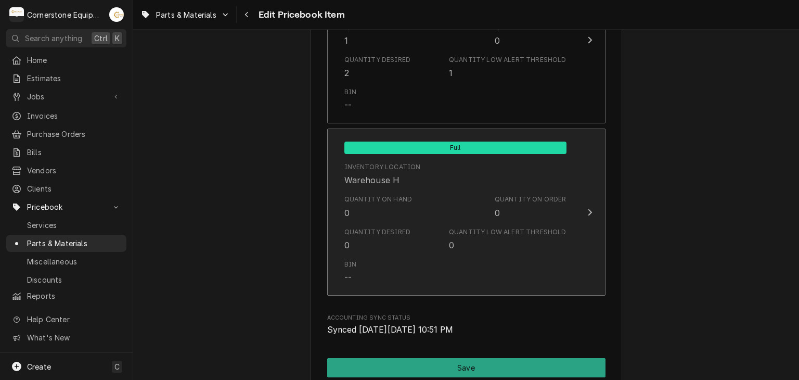
scroll to position [1286, 0]
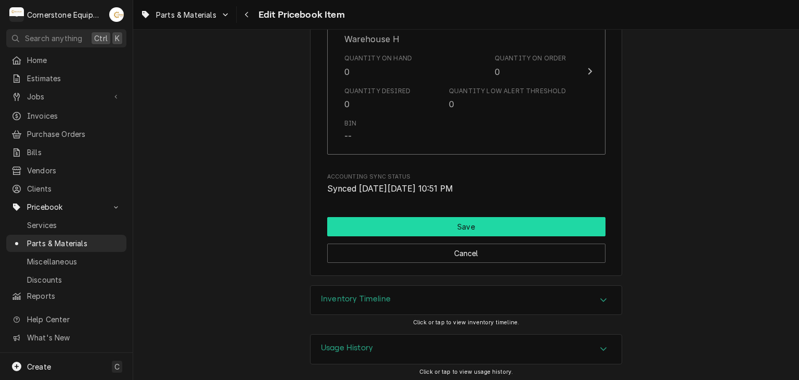
type input "shaft seal kit 9501"
click at [381, 222] on button "Save" at bounding box center [466, 226] width 278 height 19
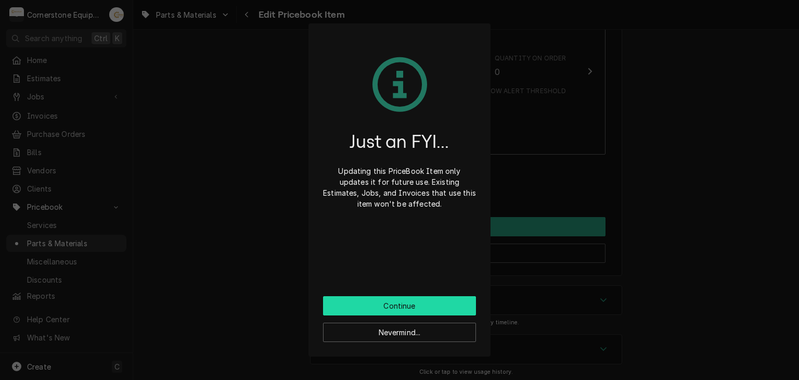
click at [414, 304] on button "Continue" at bounding box center [399, 305] width 153 height 19
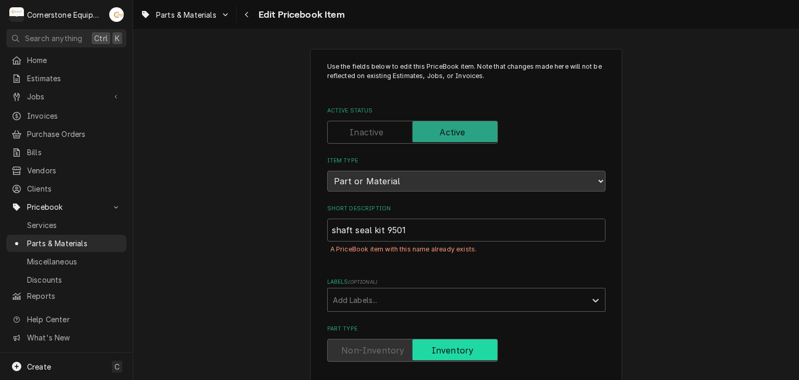
scroll to position [0, 0]
click at [413, 222] on input "shaft seal kit 9501" at bounding box center [466, 230] width 278 height 23
click at [418, 232] on input "shaft seal kit 9501" at bounding box center [466, 230] width 278 height 23
type textarea "x"
type input "shaft seal kit 9501"
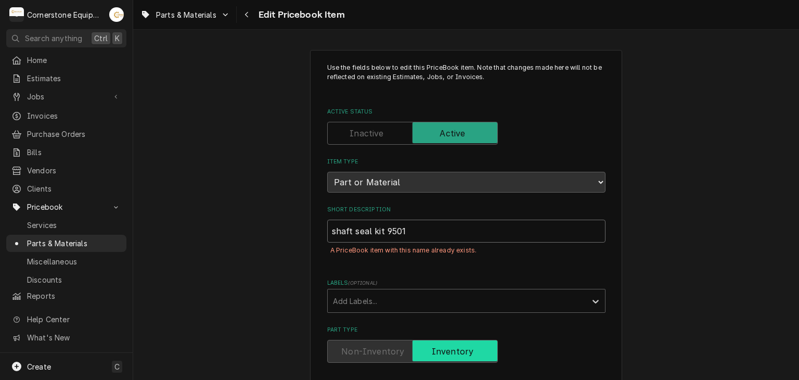
type textarea "x"
type input "shaft seal kit 9501 3"
type textarea "x"
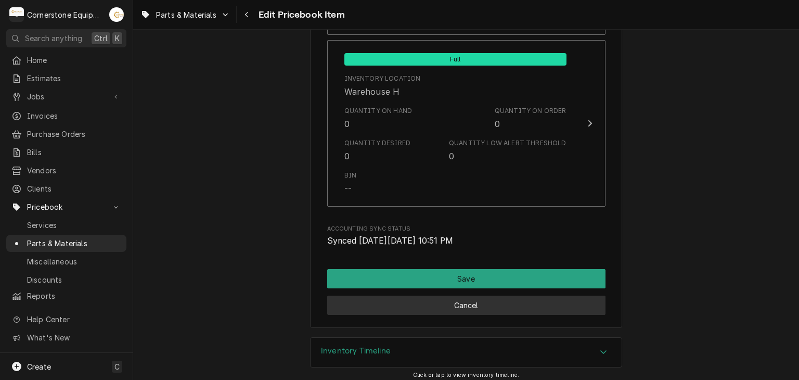
scroll to position [1310, 0]
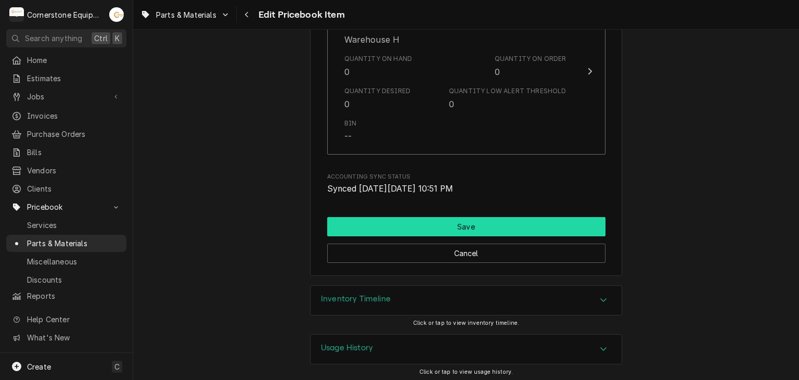
type input "shaft seal kit 9501 36"
click at [412, 221] on button "Save" at bounding box center [466, 226] width 278 height 19
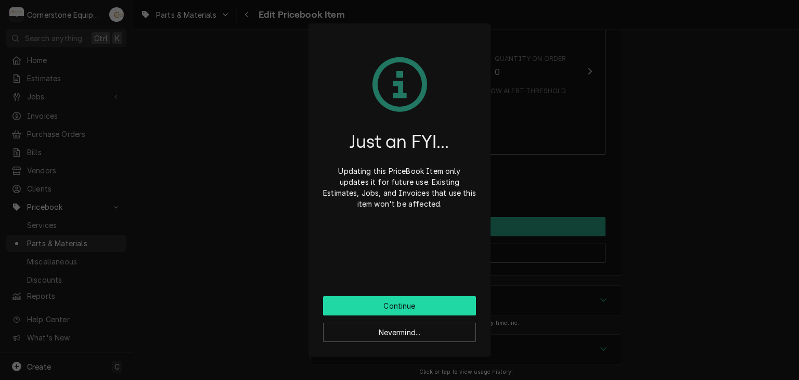
click at [410, 296] on button "Continue" at bounding box center [399, 305] width 153 height 19
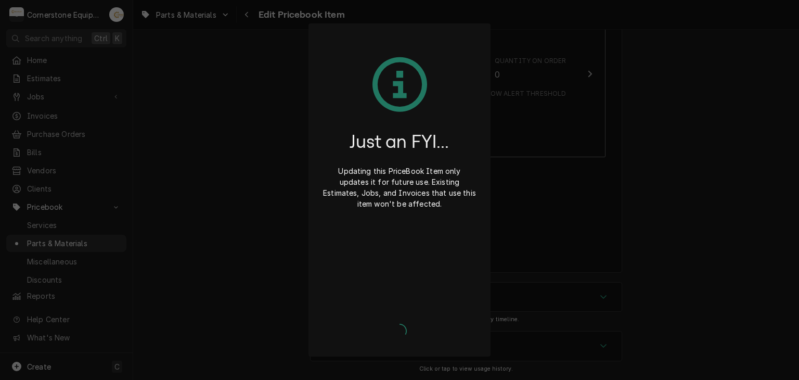
scroll to position [1281, 0]
type textarea "x"
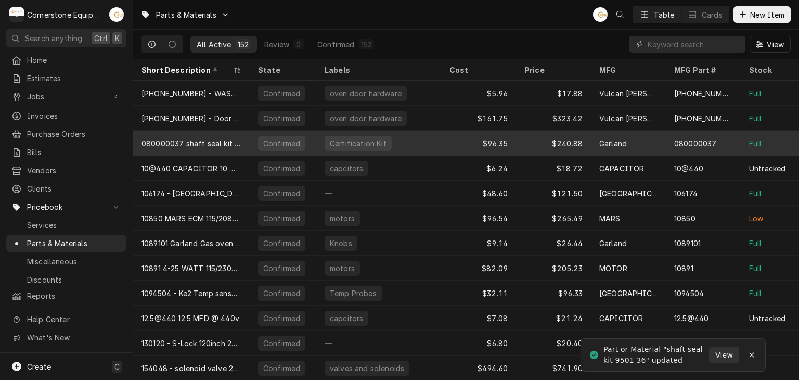
click at [216, 143] on div "080000037 shaft seal kit 3W models" at bounding box center [191, 143] width 100 height 11
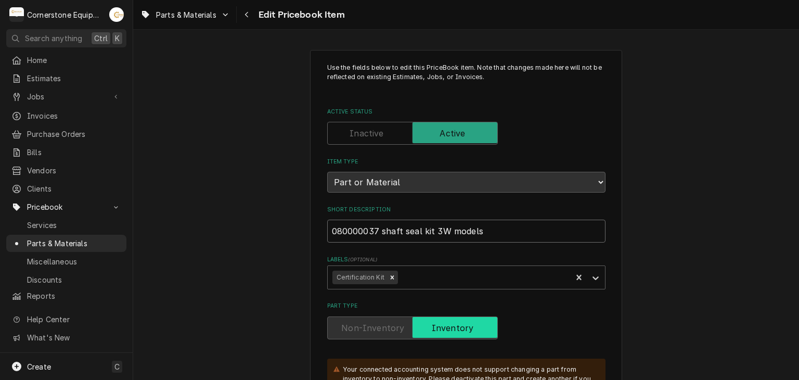
drag, startPoint x: 377, startPoint y: 230, endPoint x: 287, endPoint y: 223, distance: 90.8
type textarea "x"
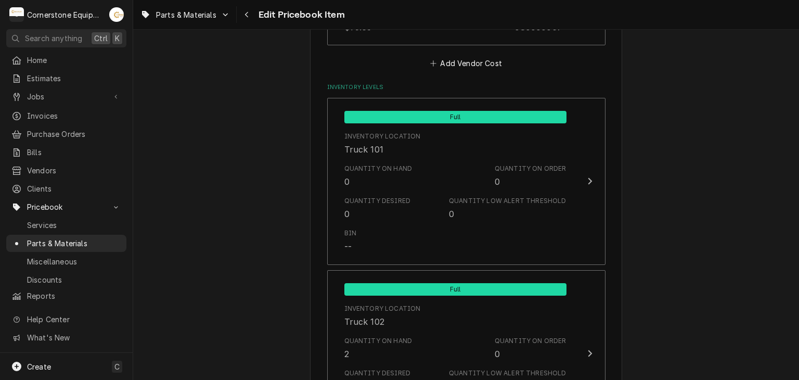
scroll to position [1286, 0]
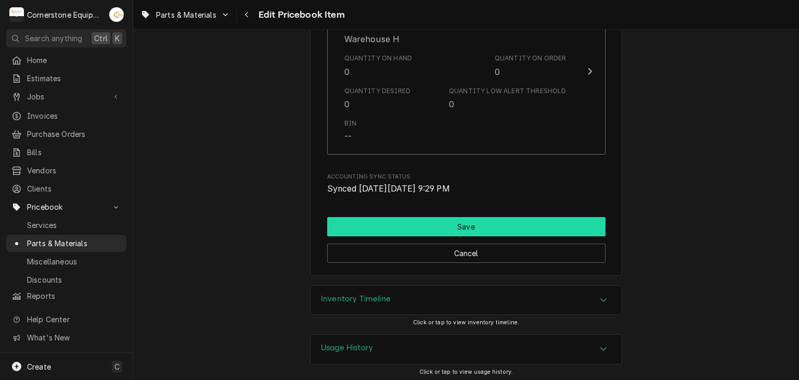
type input "shaft seal kit 3W models"
click at [458, 219] on button "Save" at bounding box center [466, 226] width 278 height 19
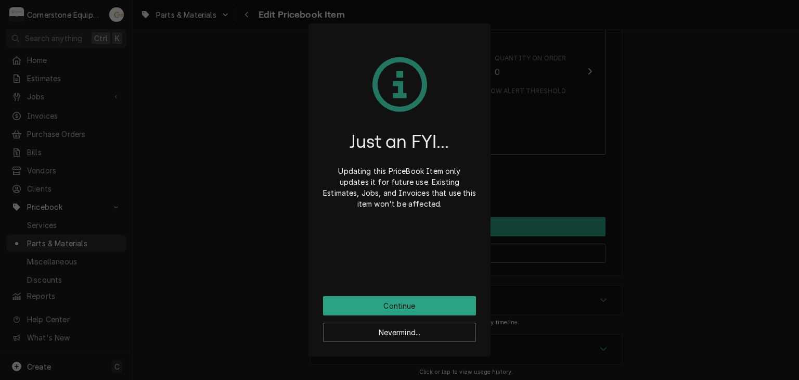
click at [380, 294] on div "Just an FYI... Updating this PriceBook Item only updates it for future use. Exi…" at bounding box center [399, 167] width 153 height 258
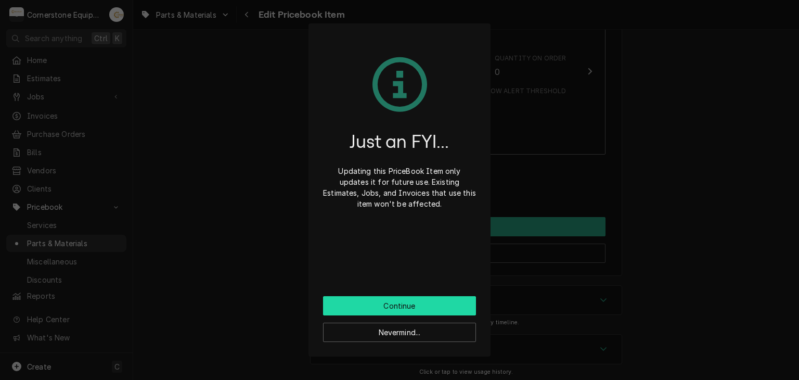
click at [381, 300] on button "Continue" at bounding box center [399, 305] width 153 height 19
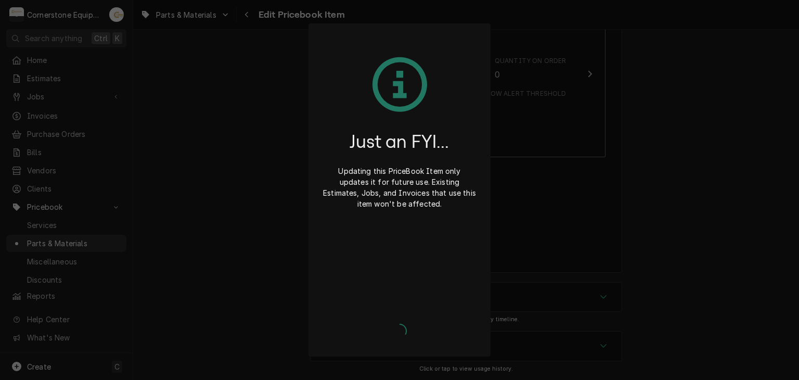
scroll to position [1281, 0]
type textarea "x"
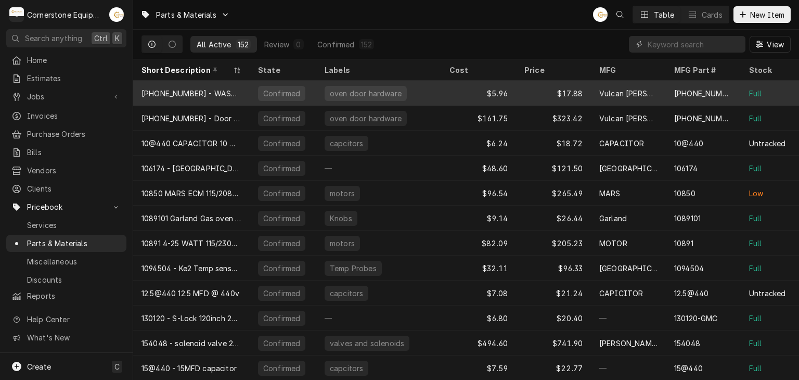
click at [236, 88] on div "00-343143-00002 - WASHER" at bounding box center [191, 93] width 100 height 11
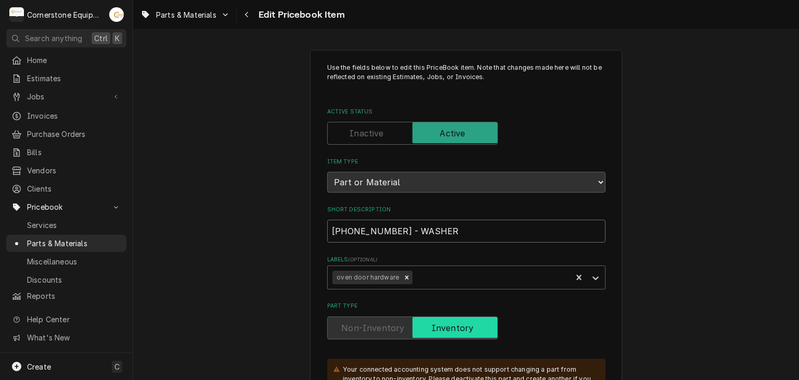
drag, startPoint x: 409, startPoint y: 229, endPoint x: 299, endPoint y: 232, distance: 110.3
type textarea "x"
type input "WASHER"
type textarea "x"
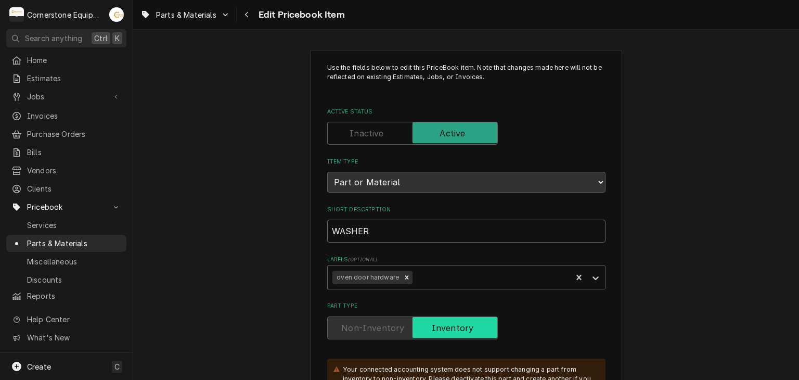
type input "WASHER"
type textarea "x"
type input "VWASHER"
type textarea "x"
type input "VuWASHER"
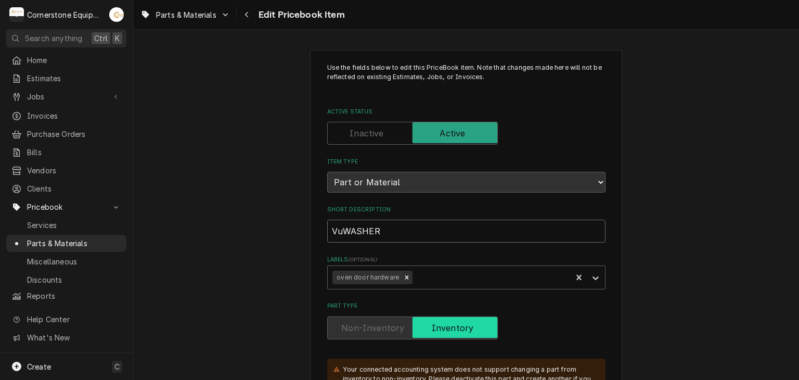
type textarea "x"
type input "VulWASHER"
type textarea "x"
type input "VulcWASHER"
type textarea "x"
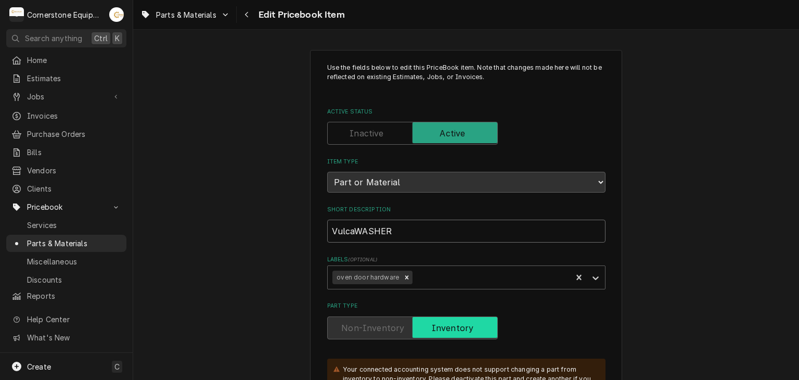
type input "VulcanWASHER"
type textarea "x"
type input "Vulcan WASHER"
type textarea "x"
type input "Vulcan hWASHER"
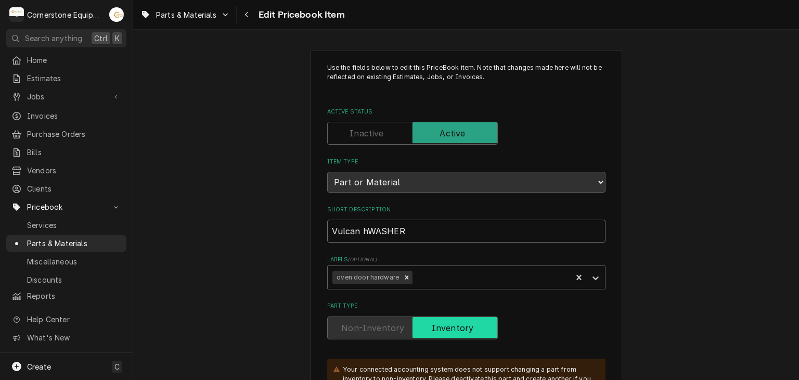
type textarea "x"
type input "Vulcan haWASHER"
type textarea "x"
type input "Vulcan harWASHER"
type textarea "x"
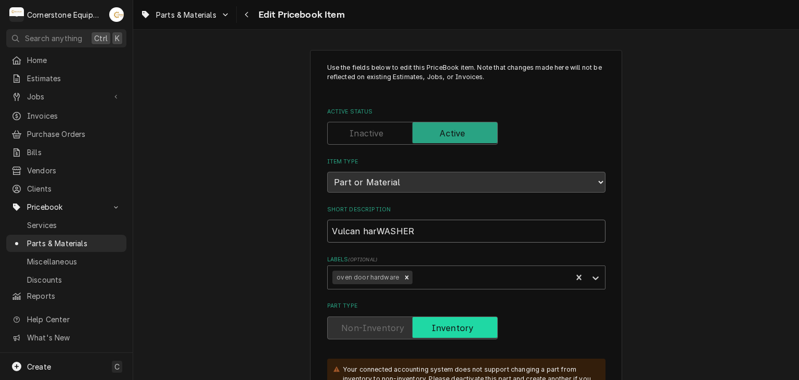
type input "Vulcan hartWASHER"
type textarea "x"
type input "Vulcan hart WASHER"
click at [435, 230] on input "Vulcan hart WASHER" at bounding box center [466, 230] width 278 height 23
type textarea "x"
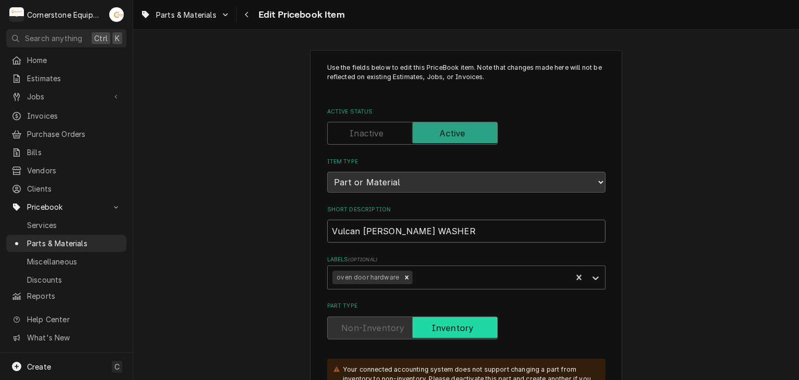
type input "Vulcan hart WASHE"
type textarea "x"
type input "Vulcan hart WASH"
type textarea "x"
type input "Vulcan hart WAS"
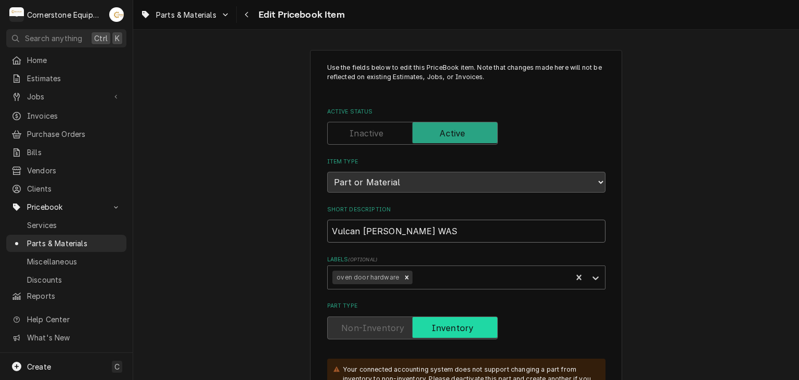
type textarea "x"
type input "Vulcan hart WA"
type textarea "x"
type input "Vulcan hart W"
type textarea "x"
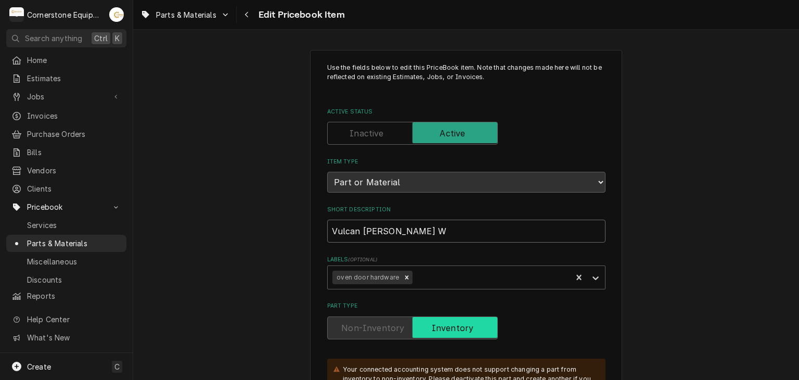
type input "Vulcan hart"
type textarea "x"
type input "Vulcan hart w"
type textarea "x"
type input "Vulcan hart wa"
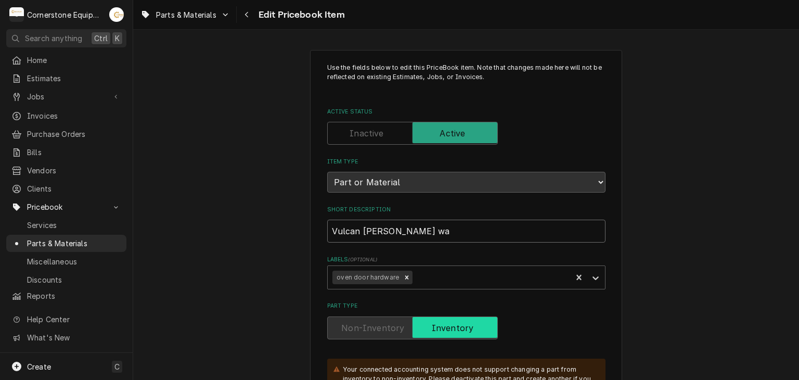
type textarea "x"
type input "Vulcan hart was"
type textarea "x"
type input "Vulcan hart wash"
type textarea "x"
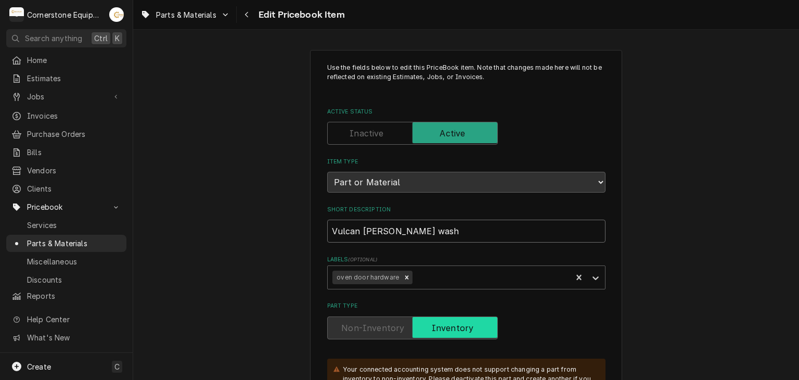
type input "Vulcan hart washe"
type textarea "x"
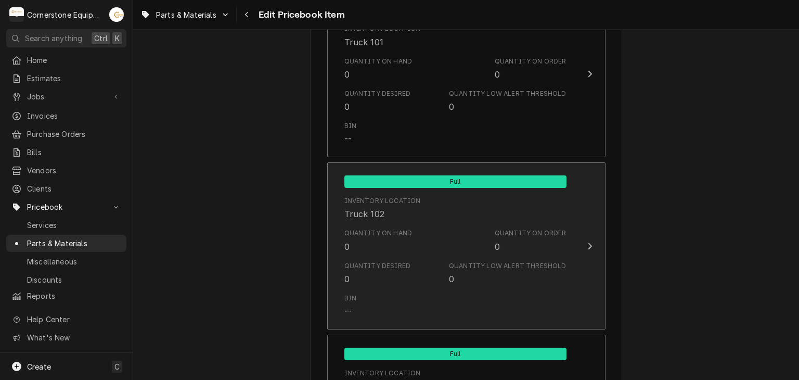
scroll to position [1179, 0]
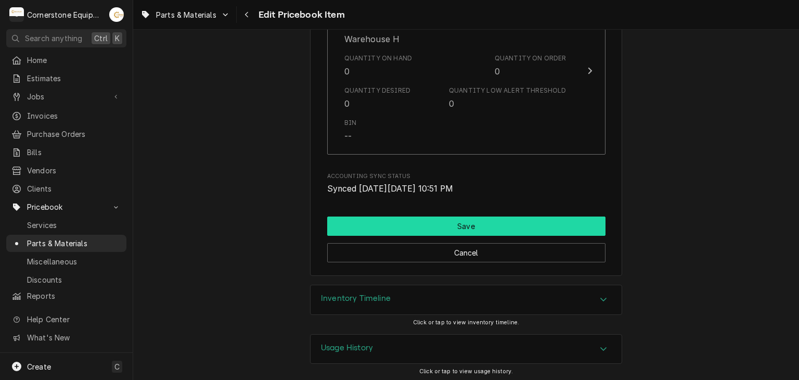
type input "Vulcan hart washer"
click at [433, 229] on button "Save" at bounding box center [466, 225] width 278 height 19
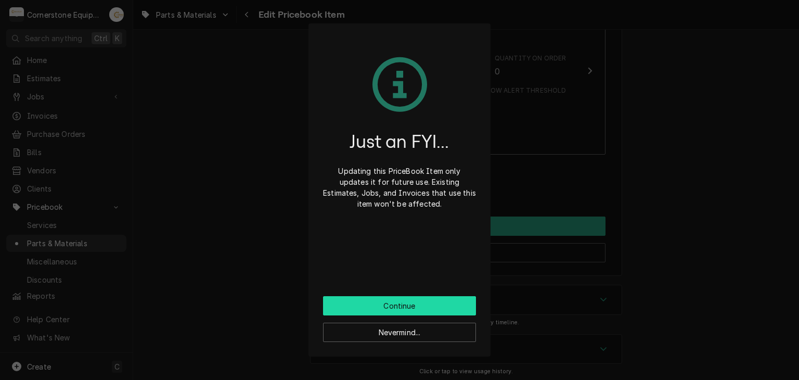
drag, startPoint x: 409, startPoint y: 296, endPoint x: 410, endPoint y: 304, distance: 7.9
click at [409, 298] on button "Continue" at bounding box center [399, 305] width 153 height 19
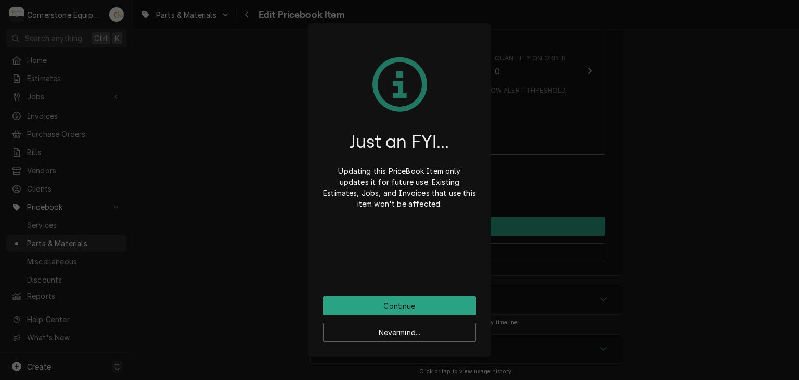
scroll to position [1174, 0]
click at [410, 315] on div "Nevermind..." at bounding box center [399, 328] width 153 height 27
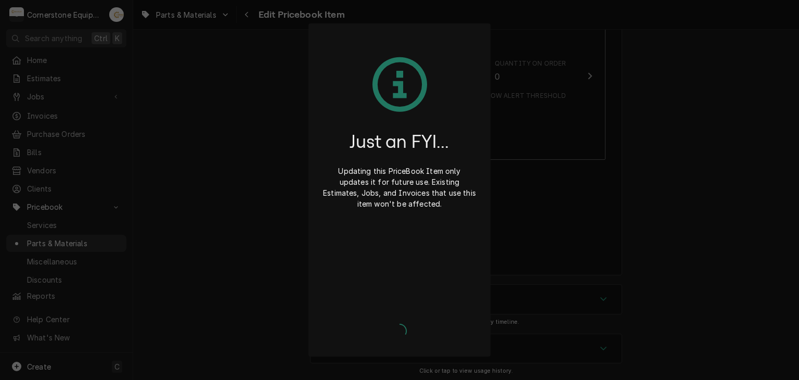
type textarea "x"
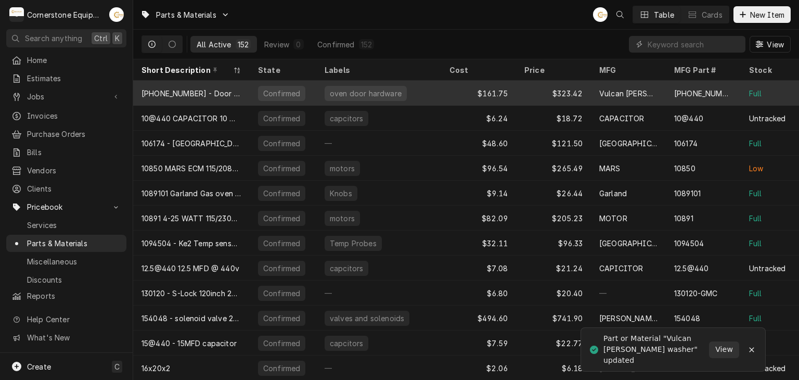
click at [212, 89] on div "[PHONE_NUMBER] - Door hinge kit" at bounding box center [191, 93] width 100 height 11
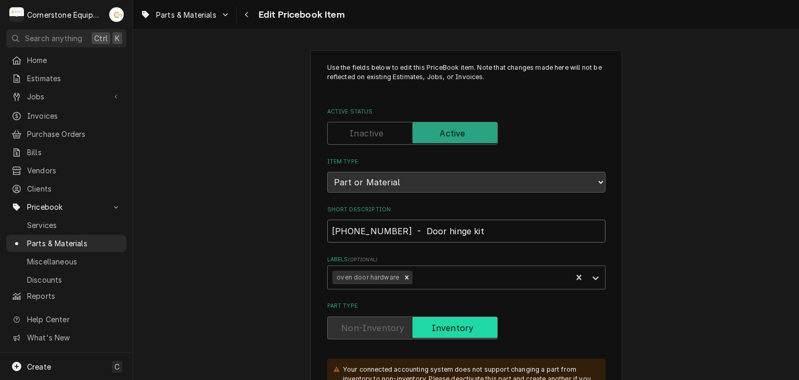
drag, startPoint x: 412, startPoint y: 228, endPoint x: 292, endPoint y: 228, distance: 120.1
type textarea "x"
type input "Door hinge kit"
type textarea "x"
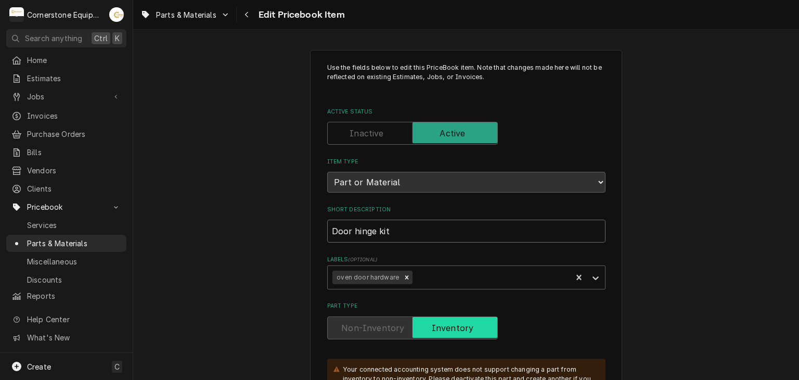
type input "VDoor hinge kit"
type textarea "x"
type input "VuDoor hinge kit"
type textarea "x"
type input "VulDoor hinge kit"
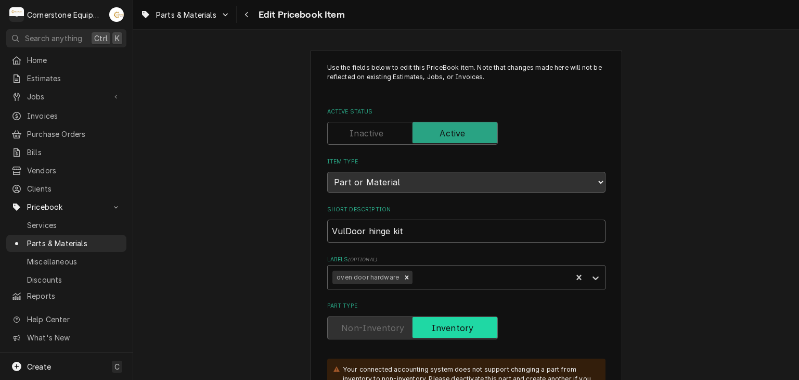
type textarea "x"
type input "VulcDoor hinge kit"
type textarea "x"
type input "VulcanDoor hinge kit"
type textarea "x"
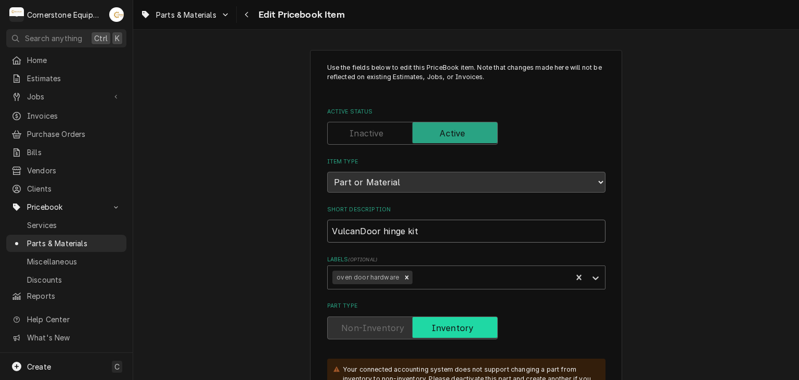
type input "Vulcan Door hinge kit"
type textarea "x"
type input "Vulcan HDoor hinge kit"
type textarea "x"
type input "Vulcan HaDoor hinge kit"
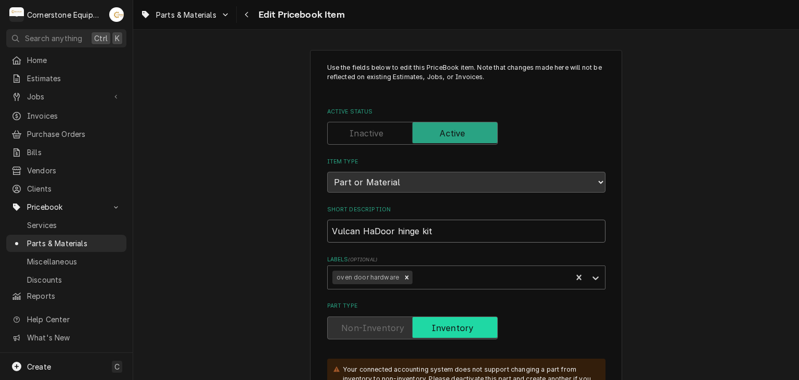
type textarea "x"
type input "Vulcan HarDoor hinge kit"
type textarea "x"
type input "Vulcan HartDoor hinge kit"
type textarea "x"
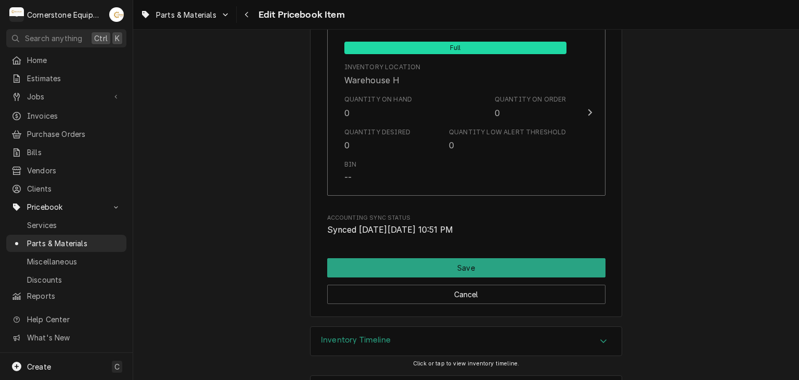
scroll to position [1286, 0]
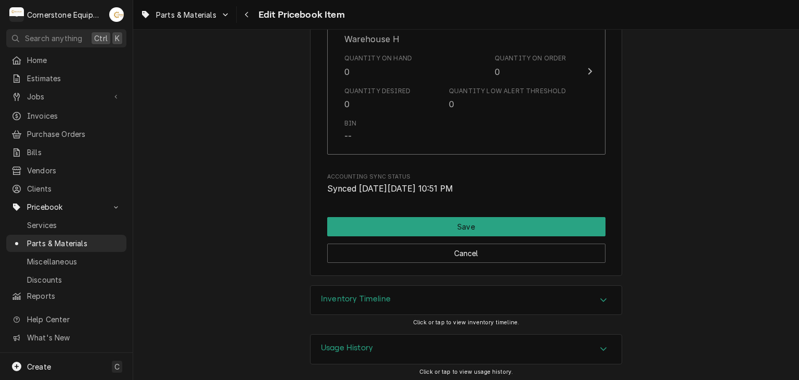
type input "Vulcan Hart Door hinge kit"
click at [448, 236] on div "Cancel" at bounding box center [466, 249] width 278 height 27
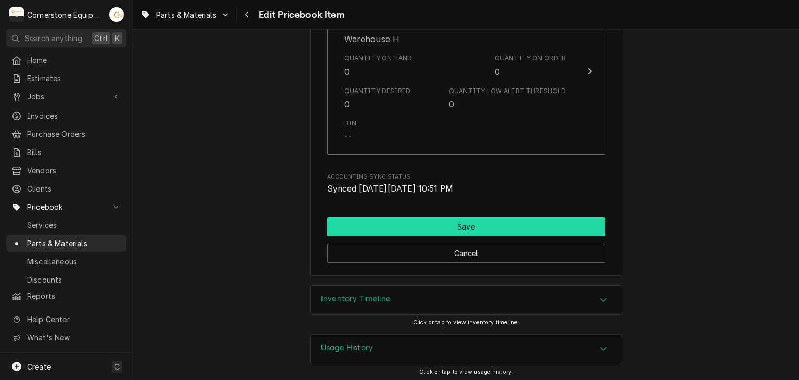
click at [450, 224] on button "Save" at bounding box center [466, 226] width 278 height 19
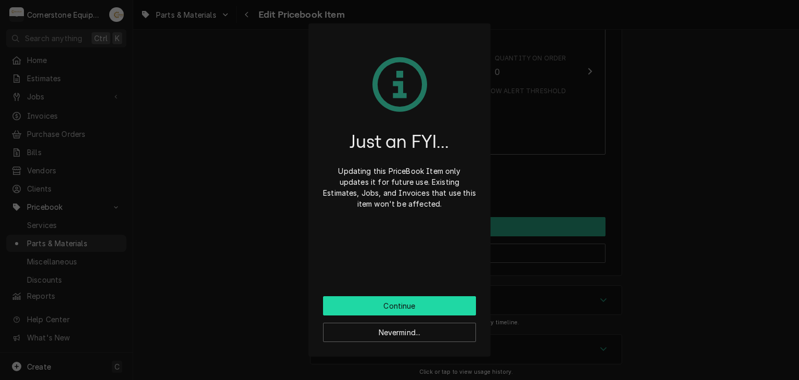
click at [352, 306] on button "Continue" at bounding box center [399, 305] width 153 height 19
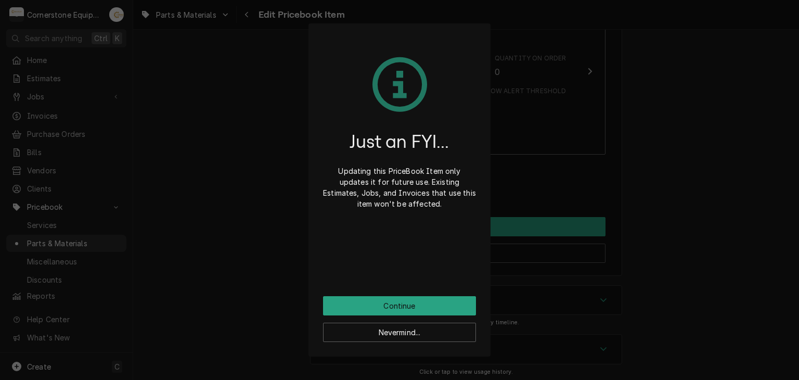
scroll to position [1281, 0]
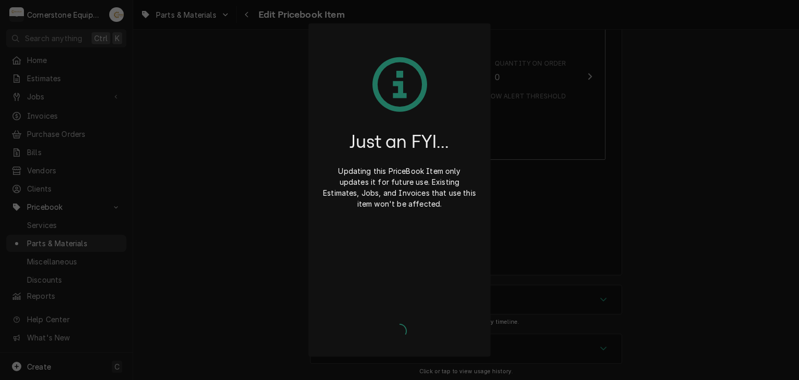
type textarea "x"
